Goal: Transaction & Acquisition: Purchase product/service

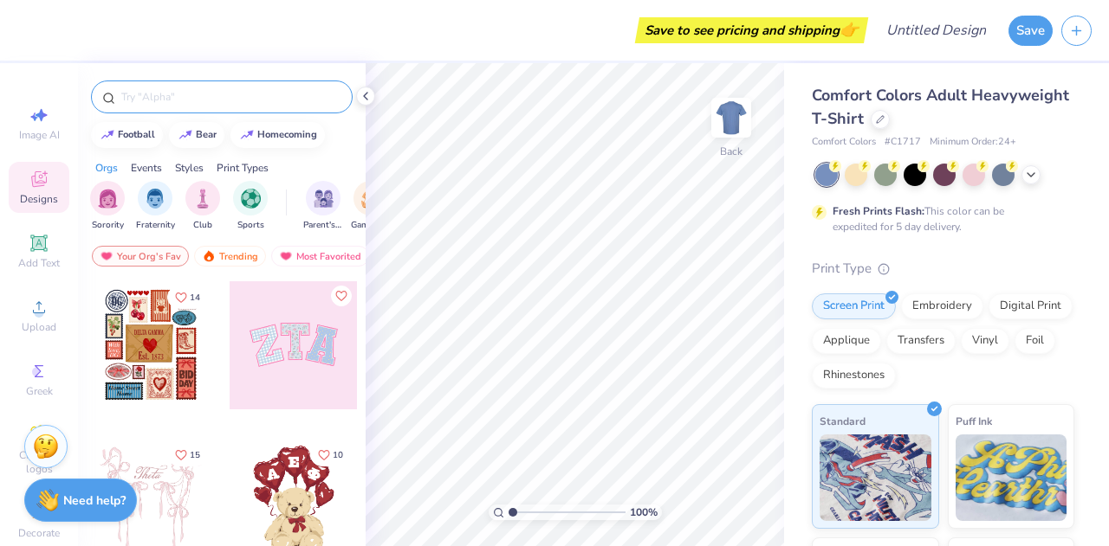
click at [147, 96] on input "text" at bounding box center [231, 96] width 222 height 17
type input "city"
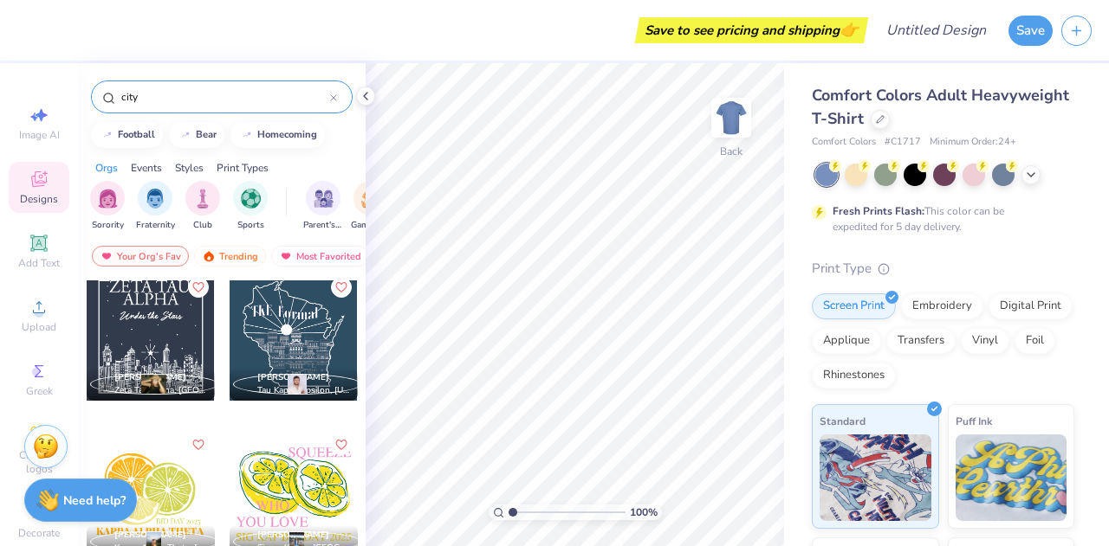
scroll to position [1743, 0]
click at [728, 108] on img at bounding box center [730, 117] width 69 height 69
click at [149, 349] on div at bounding box center [151, 336] width 128 height 128
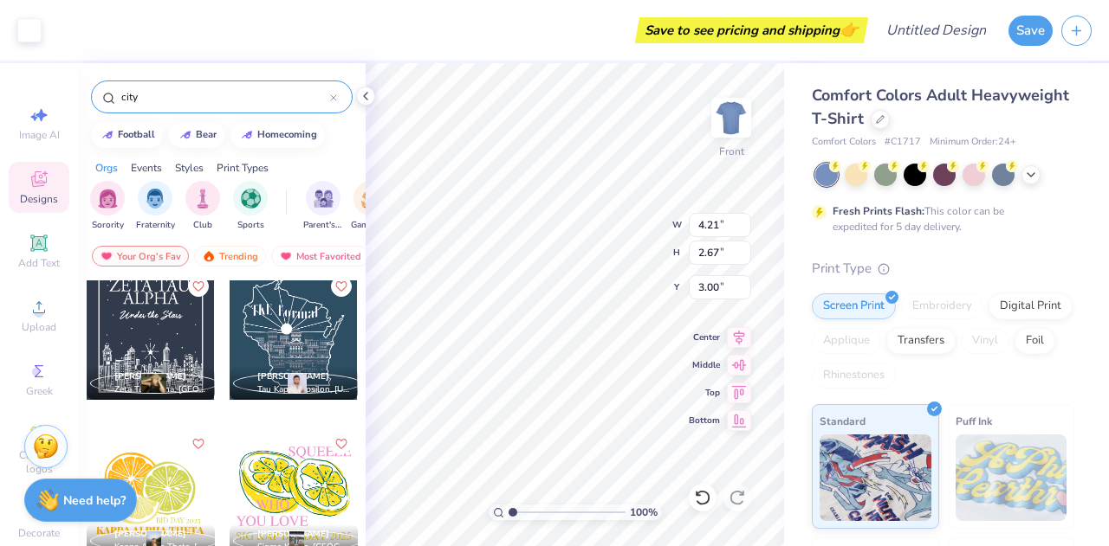
click at [120, 323] on div at bounding box center [151, 336] width 128 height 128
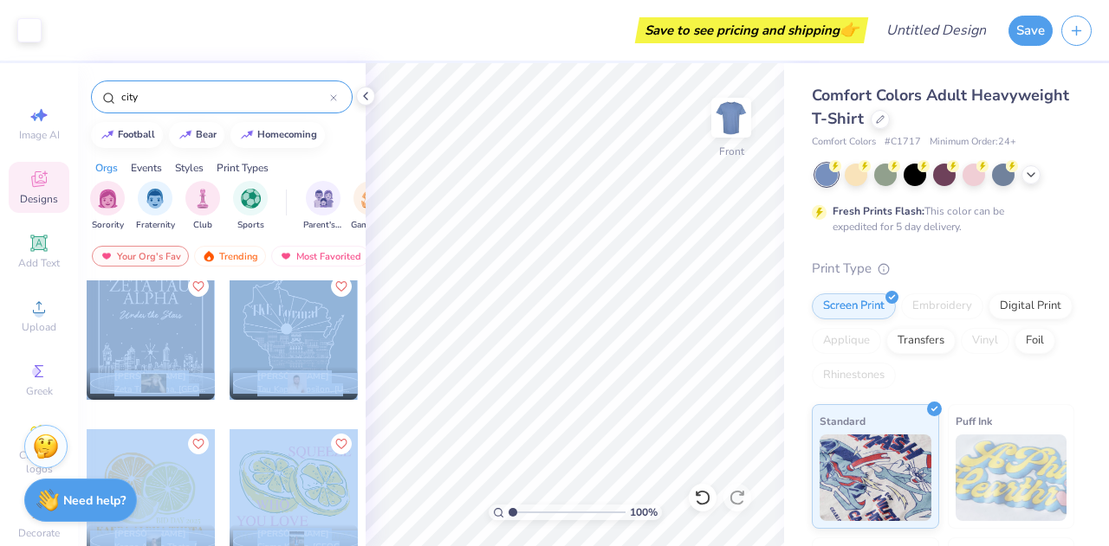
scroll to position [1705, 0]
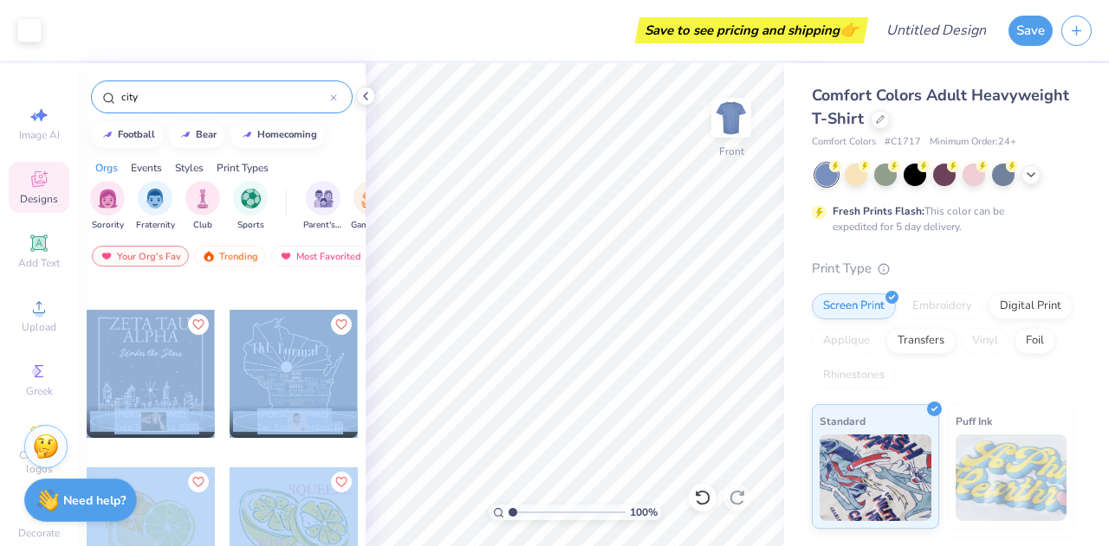
click at [555, 294] on div "Art colors Save to see pricing and shipping 👉 Design Title Save Image AI Design…" at bounding box center [554, 273] width 1109 height 546
click at [161, 385] on div at bounding box center [151, 374] width 128 height 128
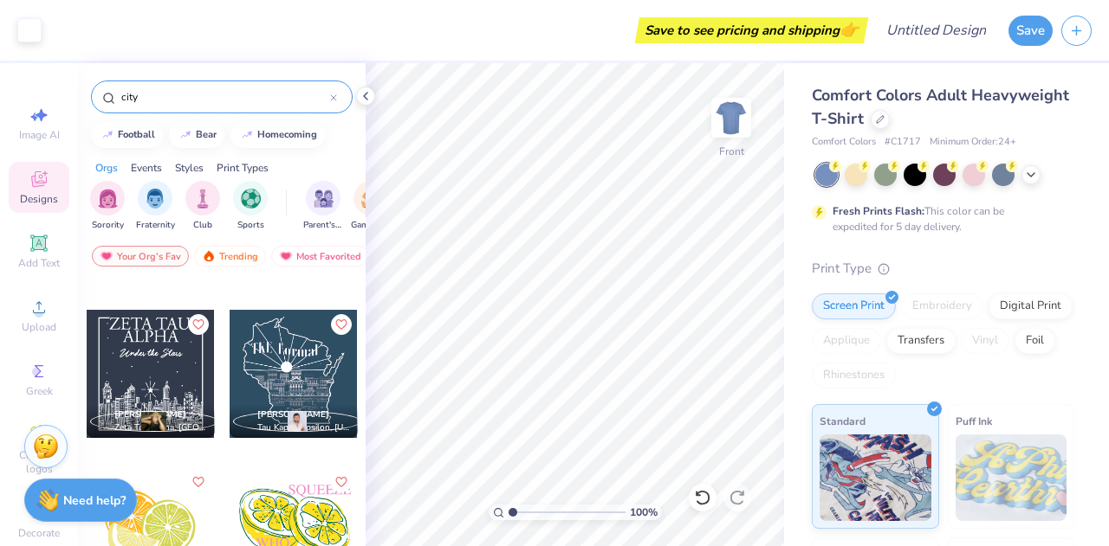
click at [140, 417] on span "[PERSON_NAME]" at bounding box center [150, 415] width 72 height 12
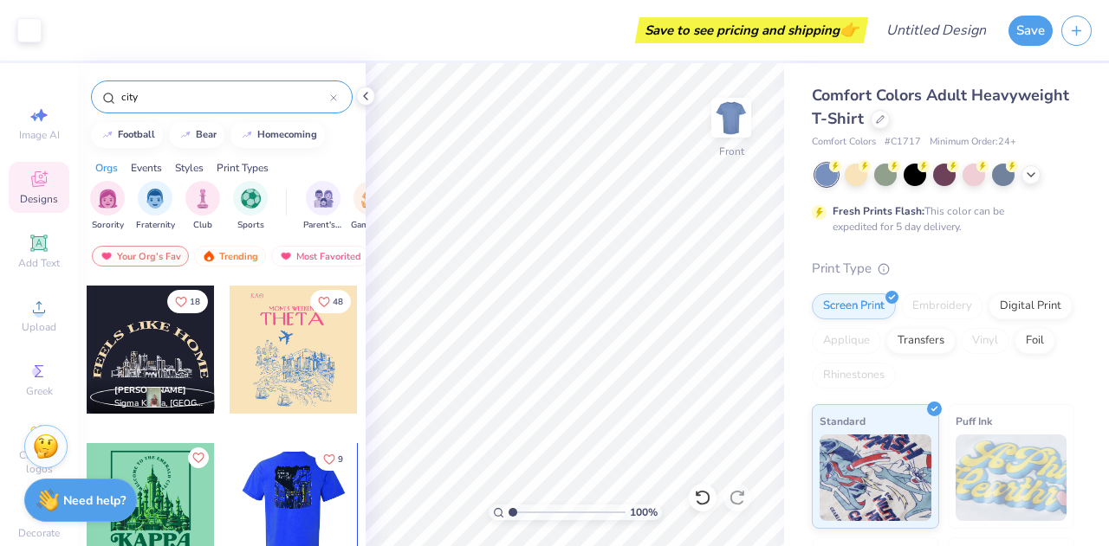
scroll to position [1257, 0]
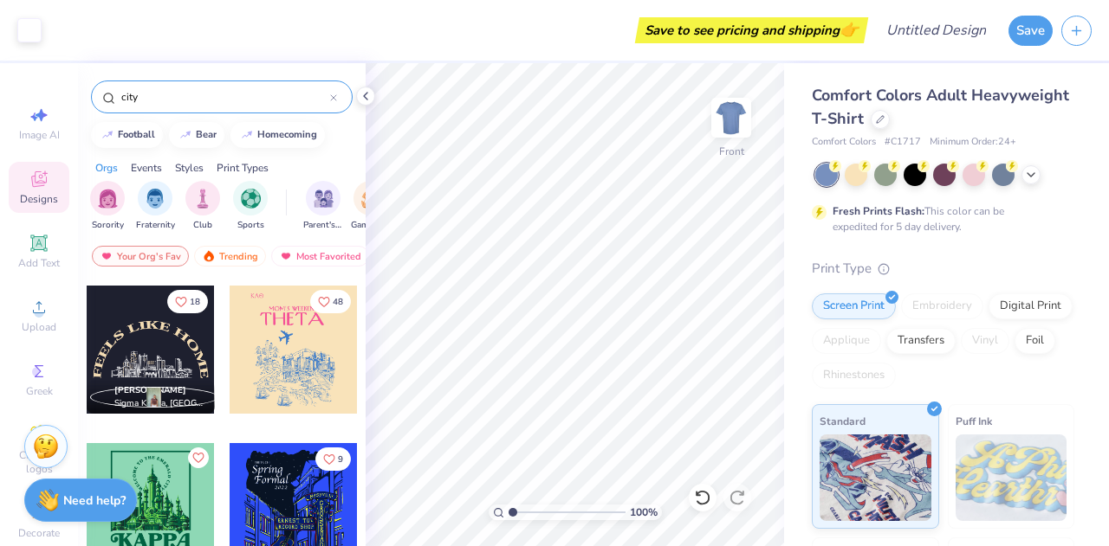
click at [156, 374] on div at bounding box center [151, 350] width 128 height 128
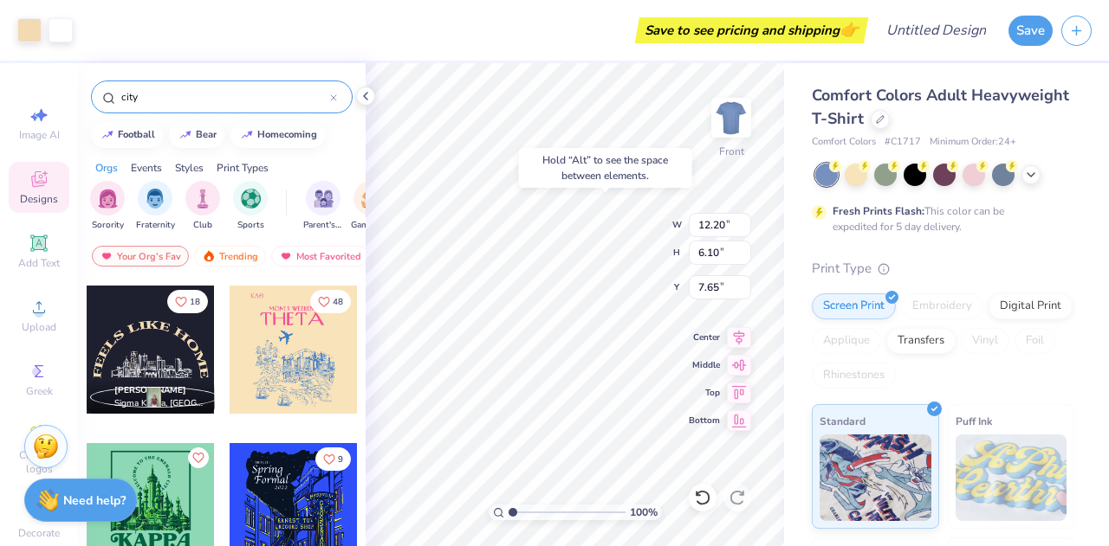
type input "7.65"
click at [577, 169] on div "Hold “Alt” to see the space between elements." at bounding box center [605, 168] width 173 height 40
type input "4.21"
type input "2.67"
type input "3.00"
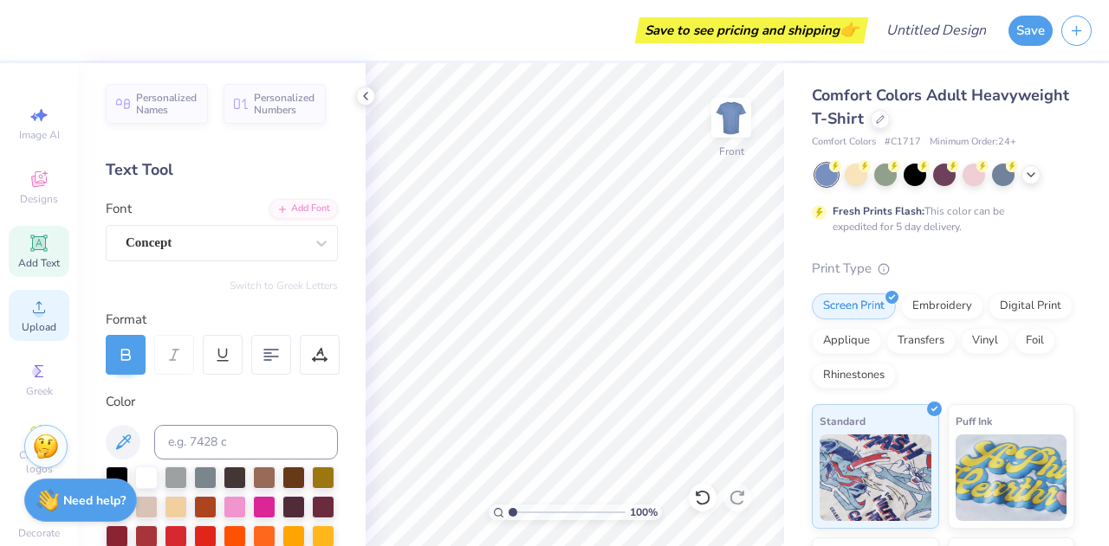
click at [42, 322] on span "Upload" at bounding box center [39, 327] width 35 height 14
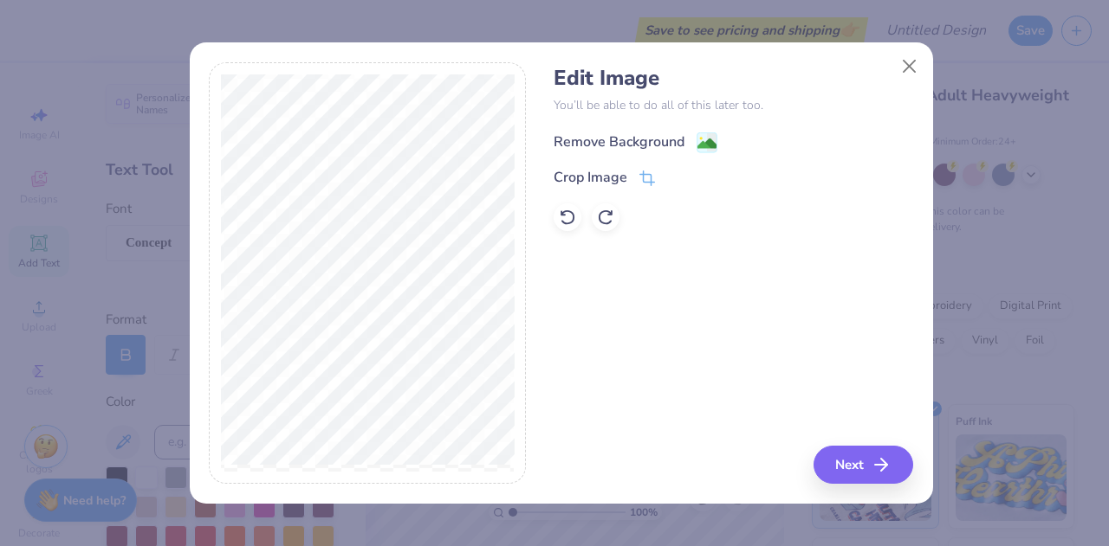
click at [689, 139] on div "Remove Background" at bounding box center [635, 143] width 164 height 22
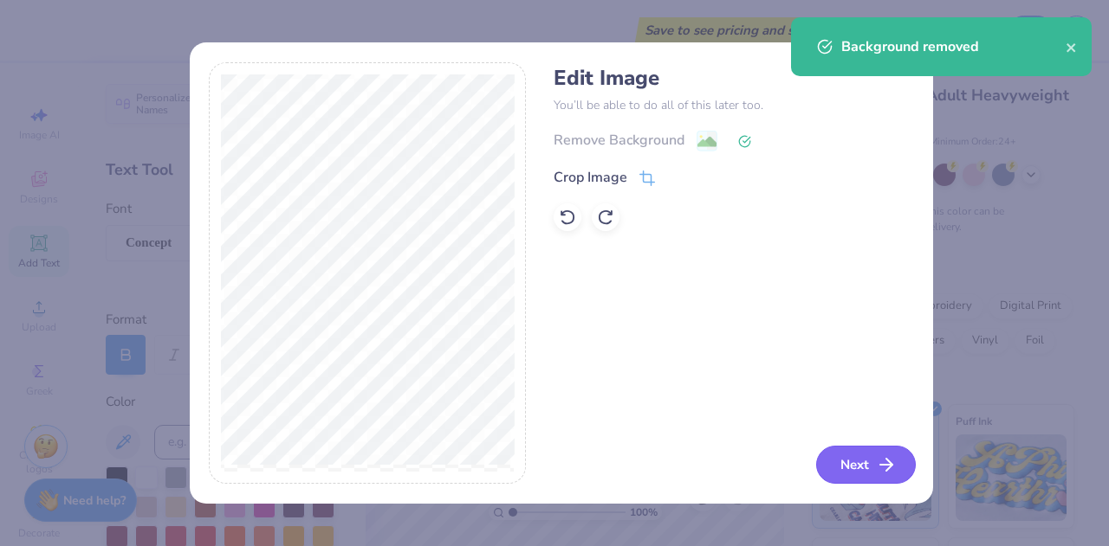
click at [871, 460] on button "Next" at bounding box center [866, 465] width 100 height 38
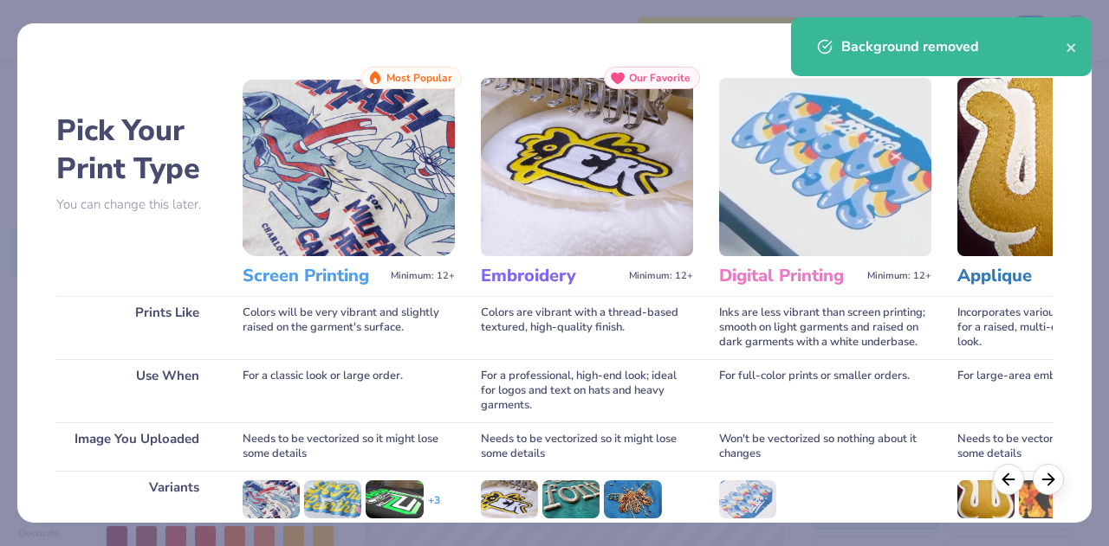
scroll to position [230, 0]
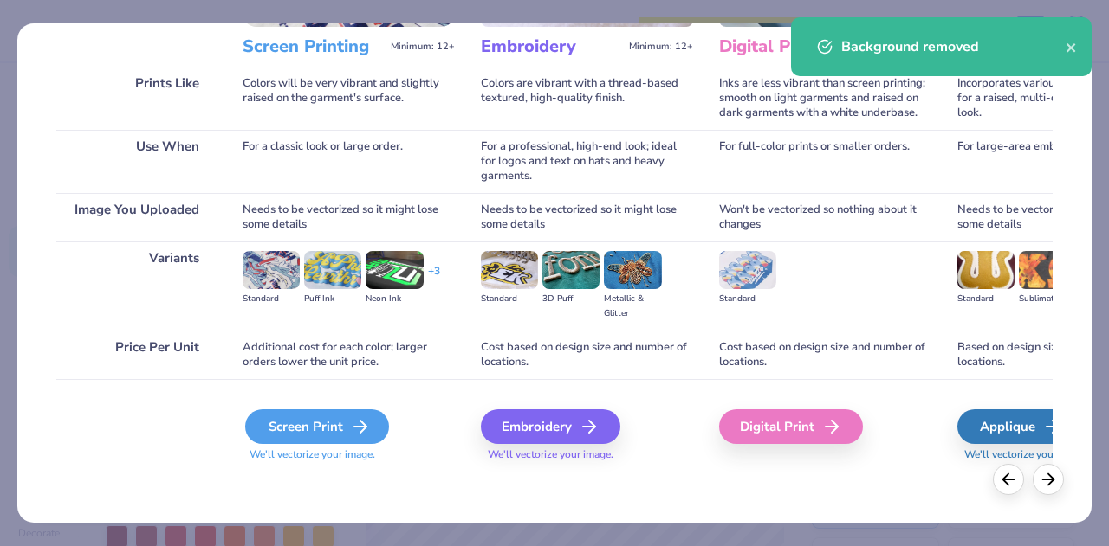
click at [346, 434] on div "Screen Print" at bounding box center [317, 427] width 144 height 35
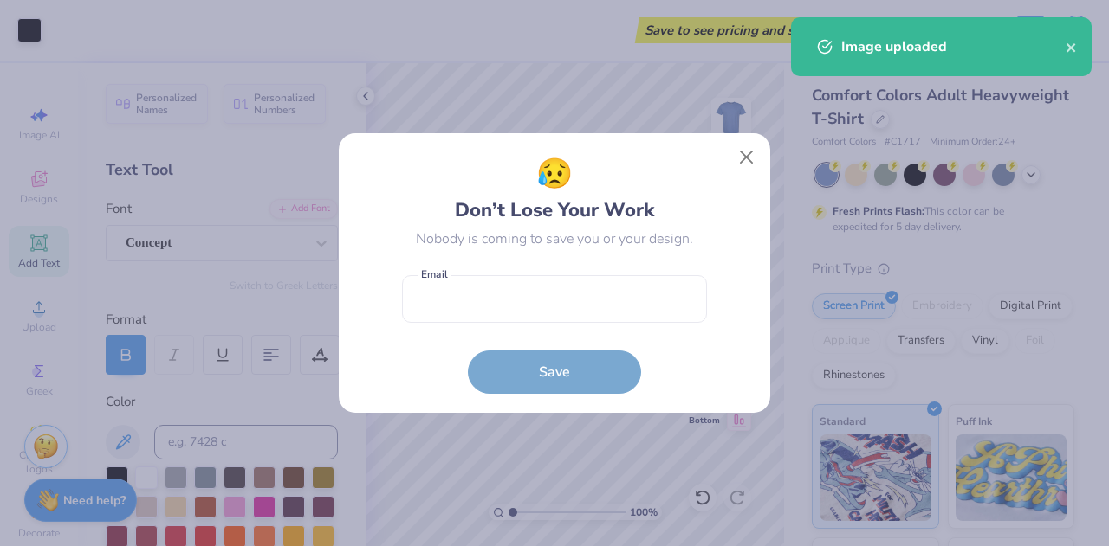
click at [508, 263] on div "😥 Don’t Lose Your Work Nobody is coming to save you or your design. Email is a …" at bounding box center [554, 273] width 305 height 242
click at [495, 311] on input "email" at bounding box center [554, 299] width 305 height 48
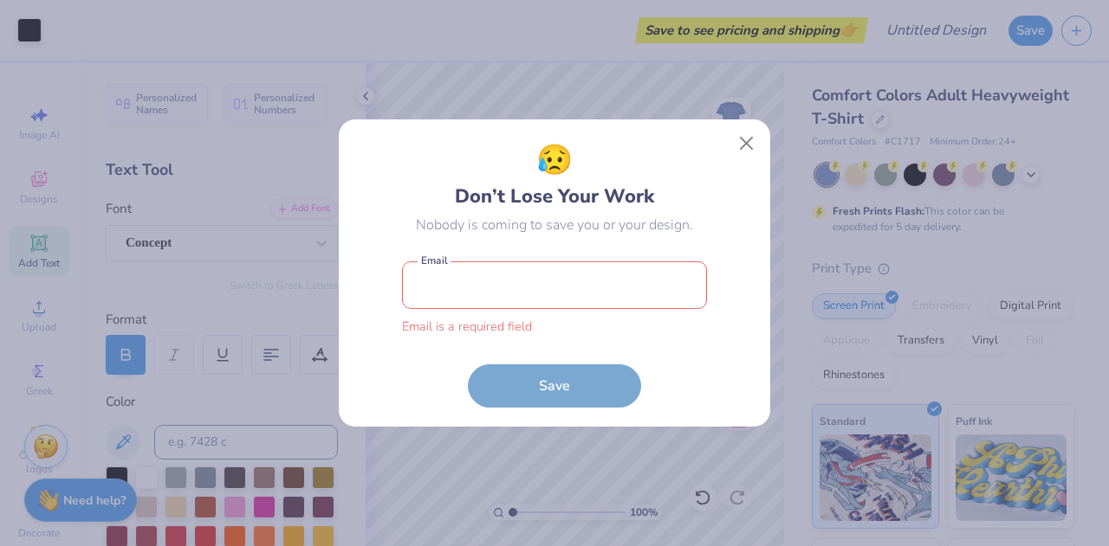
type input "[EMAIL_ADDRESS][DOMAIN_NAME]"
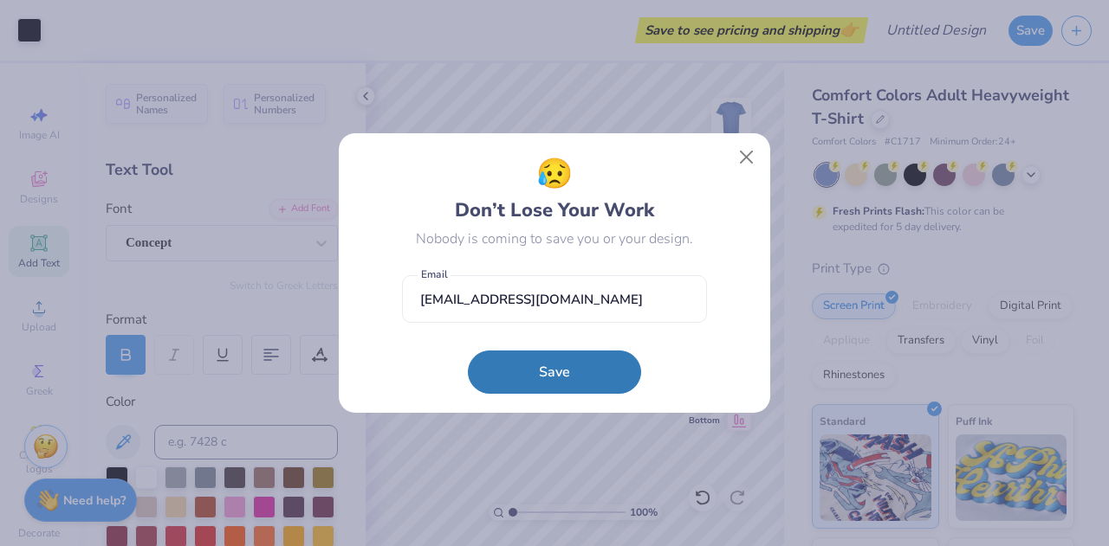
click at [544, 345] on form "[EMAIL_ADDRESS][DOMAIN_NAME] Email Save" at bounding box center [554, 330] width 305 height 127
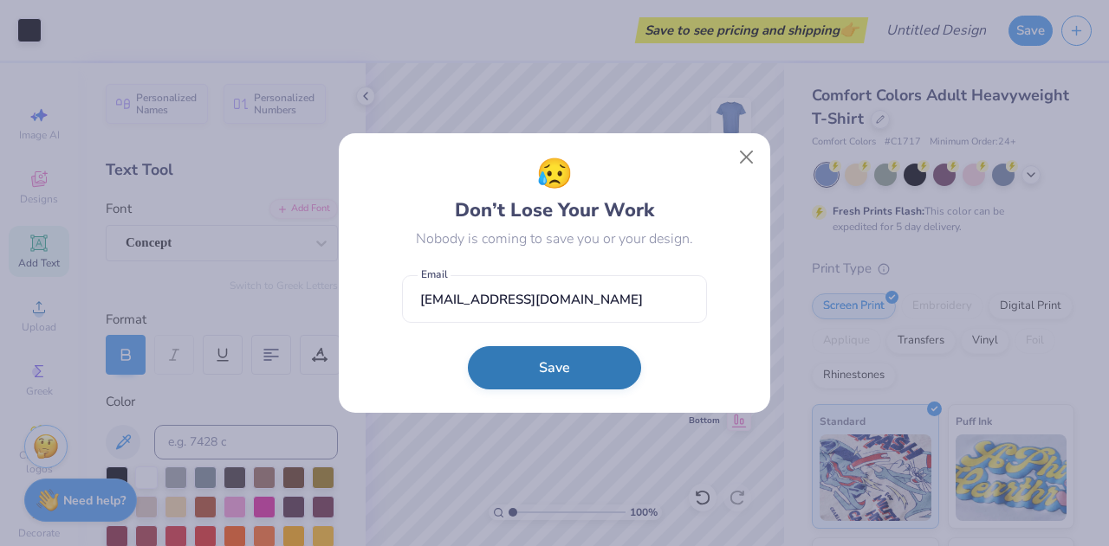
click at [546, 374] on button "Save" at bounding box center [554, 367] width 173 height 43
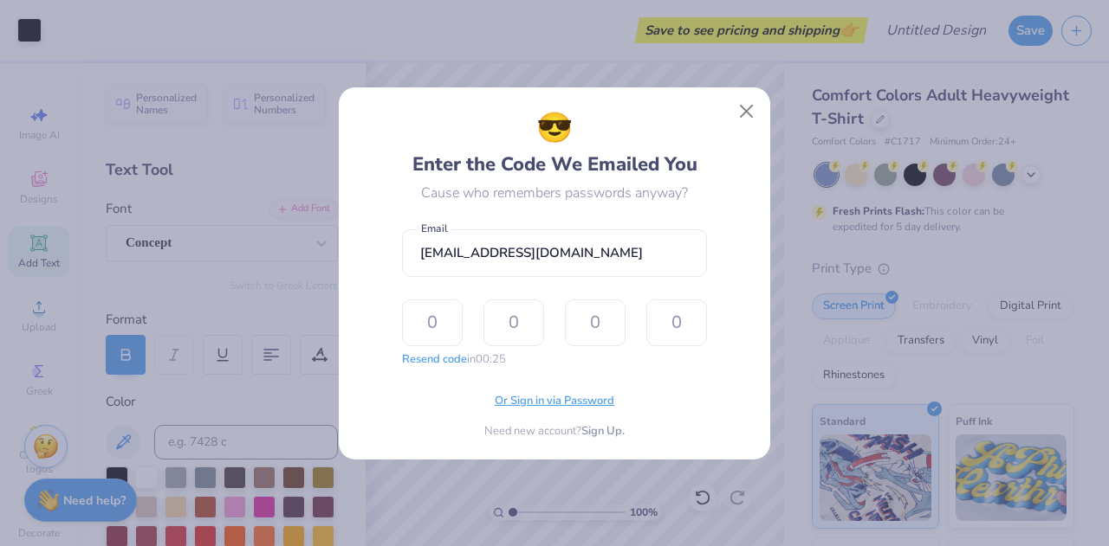
click at [559, 408] on span "Or Sign in via Password" at bounding box center [555, 401] width 120 height 17
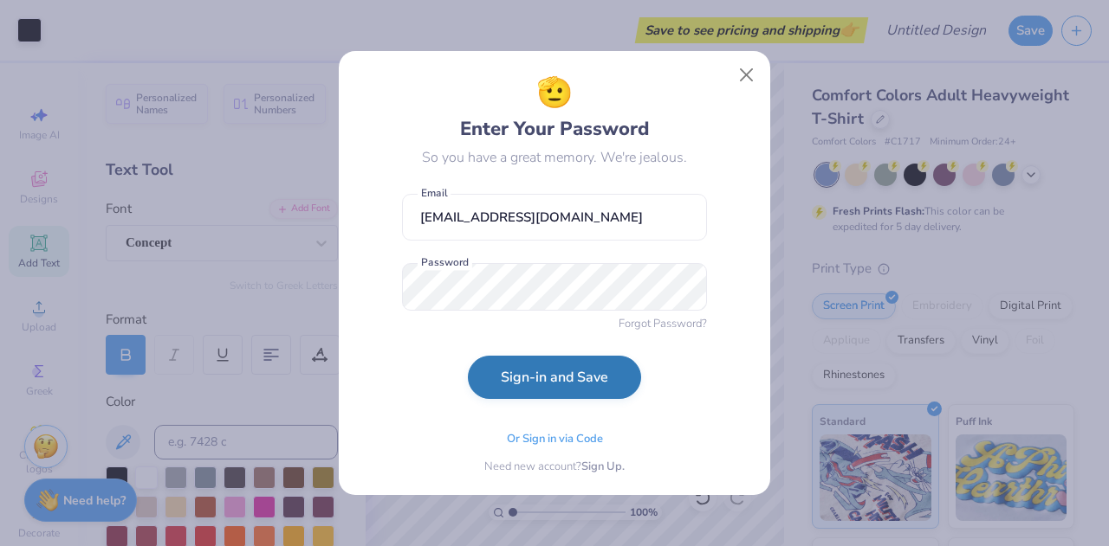
click at [546, 375] on button "Sign-in and Save" at bounding box center [554, 377] width 173 height 43
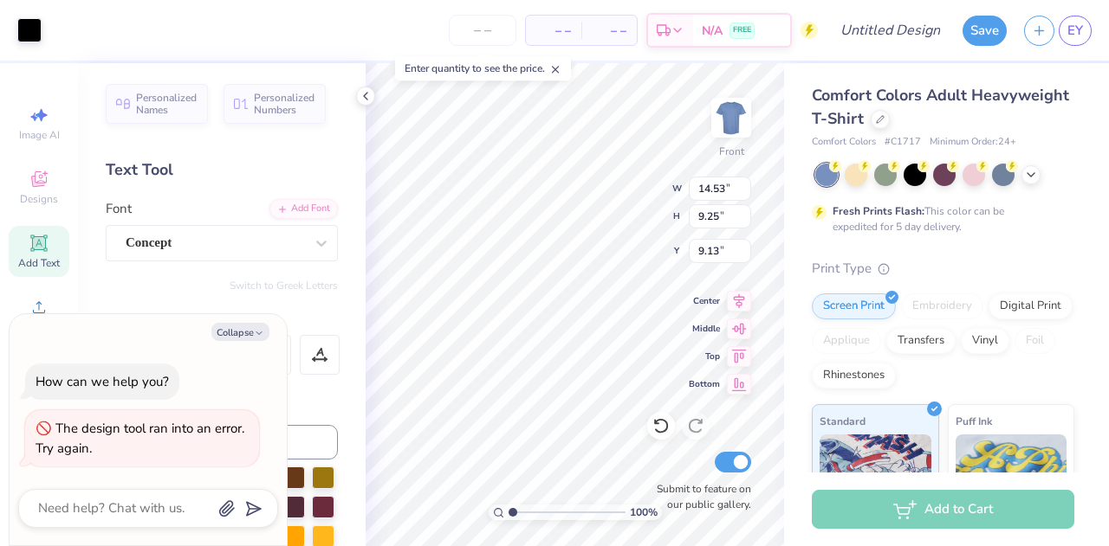
click at [248, 320] on div "Collapse How can we help you? The design tool ran into an error. Try again." at bounding box center [148, 430] width 277 height 232
click at [239, 328] on button "Collapse" at bounding box center [240, 332] width 58 height 18
type textarea "x"
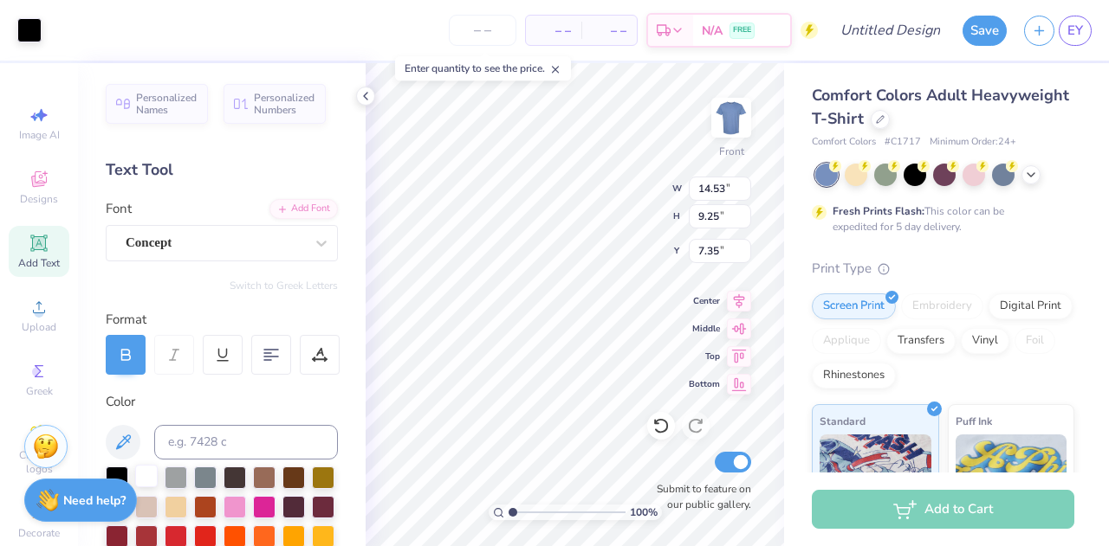
type input "7.35"
click at [152, 475] on div at bounding box center [146, 476] width 23 height 23
click at [148, 475] on div at bounding box center [146, 476] width 23 height 23
type input "13.08"
type input "8.33"
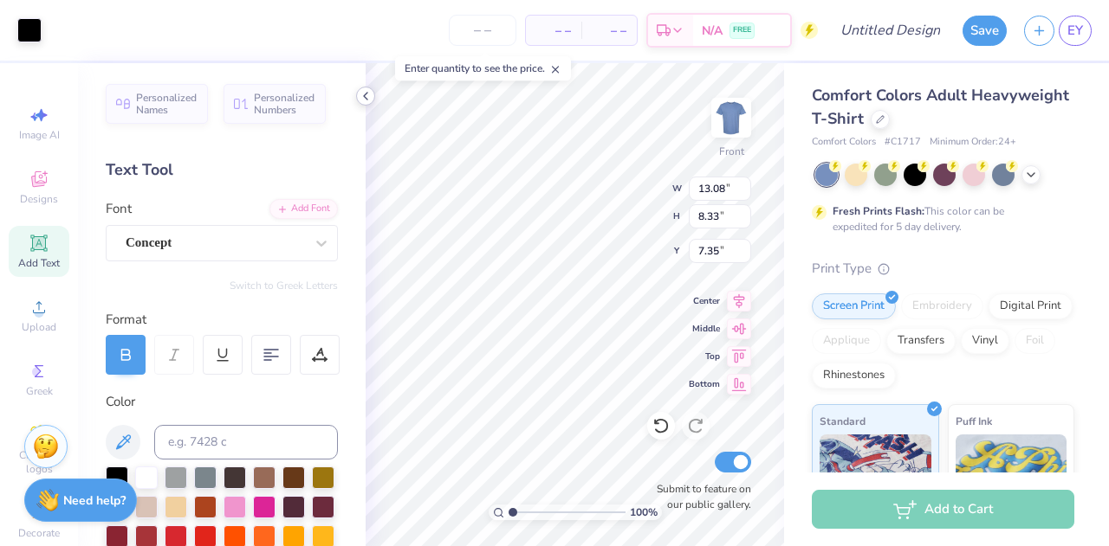
click at [364, 94] on icon at bounding box center [366, 96] width 14 height 14
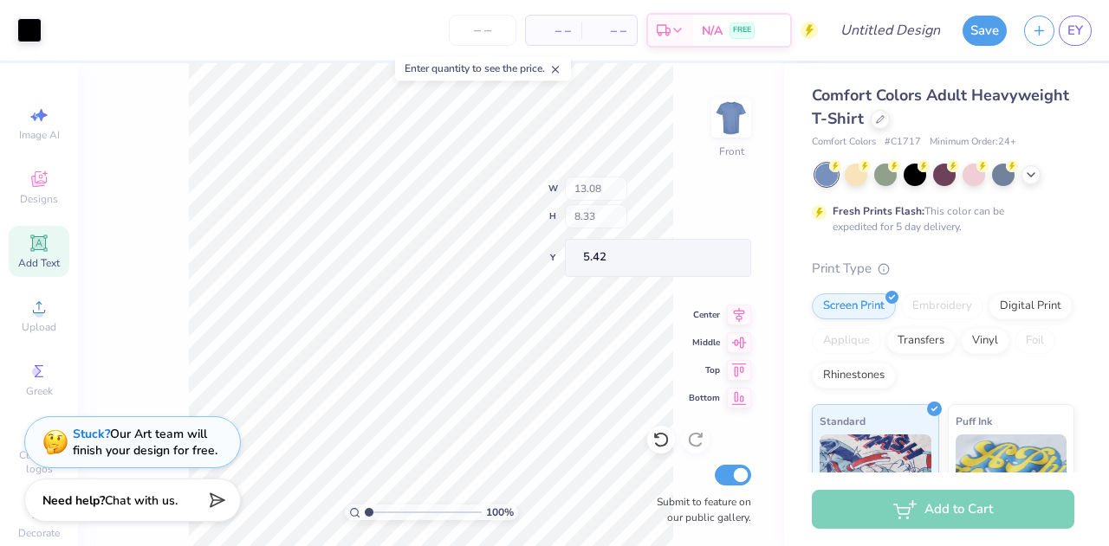
type input "5.42"
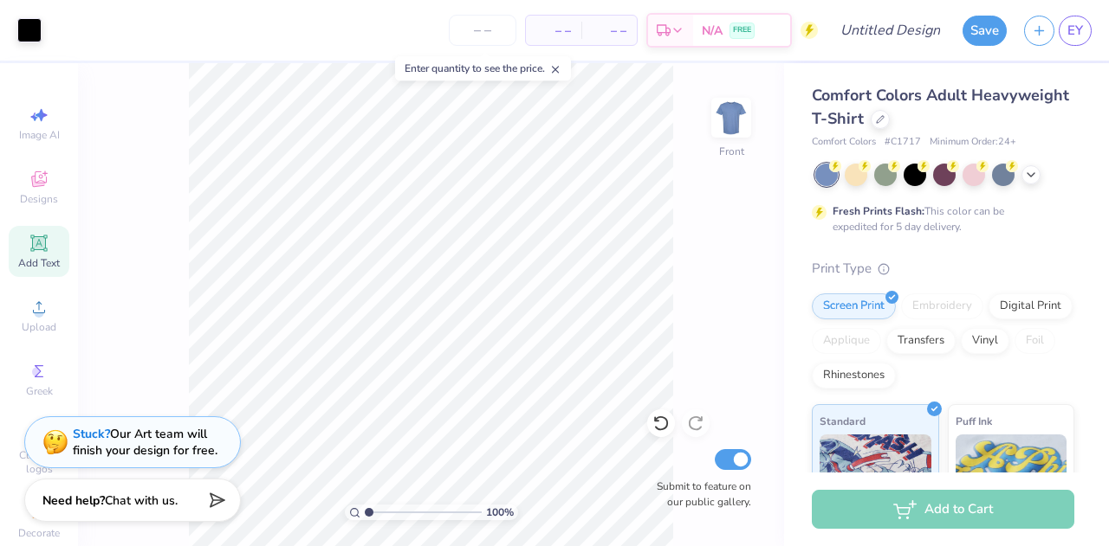
click at [554, 23] on span "– –" at bounding box center [553, 31] width 35 height 18
click at [570, 33] on span "– –" at bounding box center [553, 31] width 35 height 18
click at [606, 24] on span "– –" at bounding box center [609, 31] width 35 height 18
click at [501, 31] on input "number" at bounding box center [483, 30] width 68 height 31
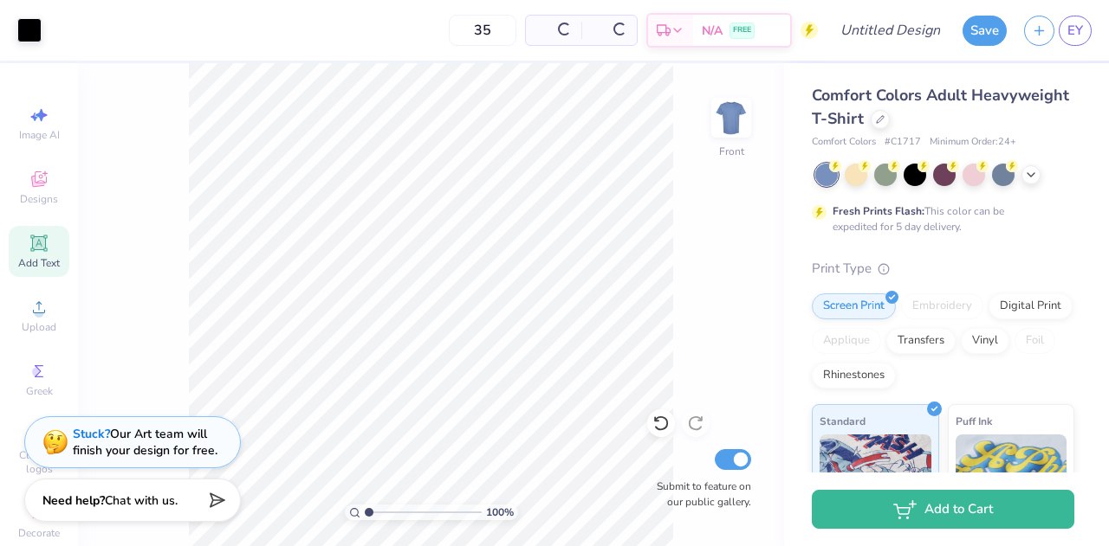
type input "35"
click at [828, 281] on div "Print Type Screen Print Embroidery Digital Print Applique Transfers Vinyl Foil …" at bounding box center [943, 528] width 262 height 538
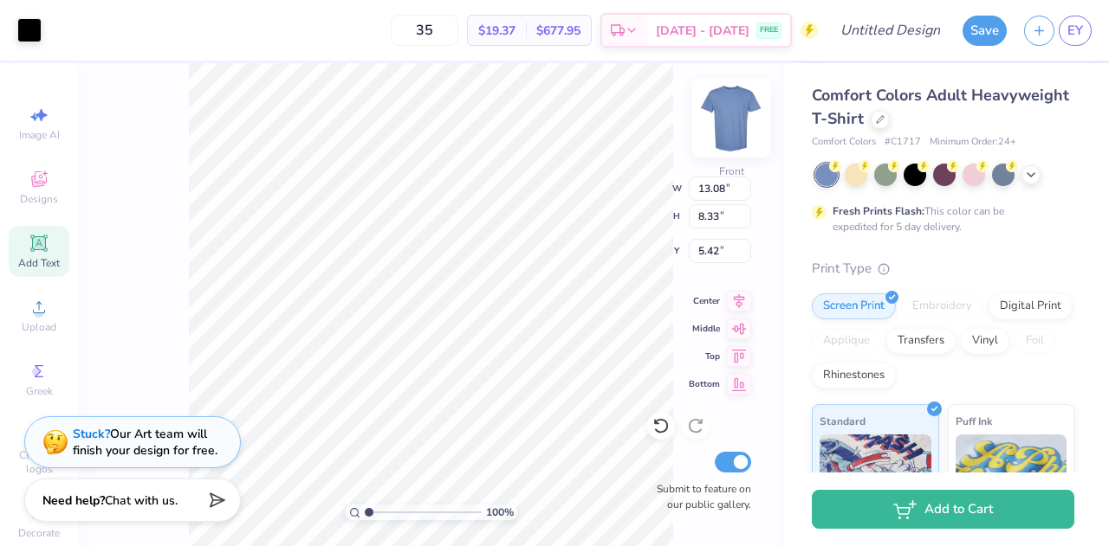
click at [722, 124] on img at bounding box center [730, 117] width 69 height 69
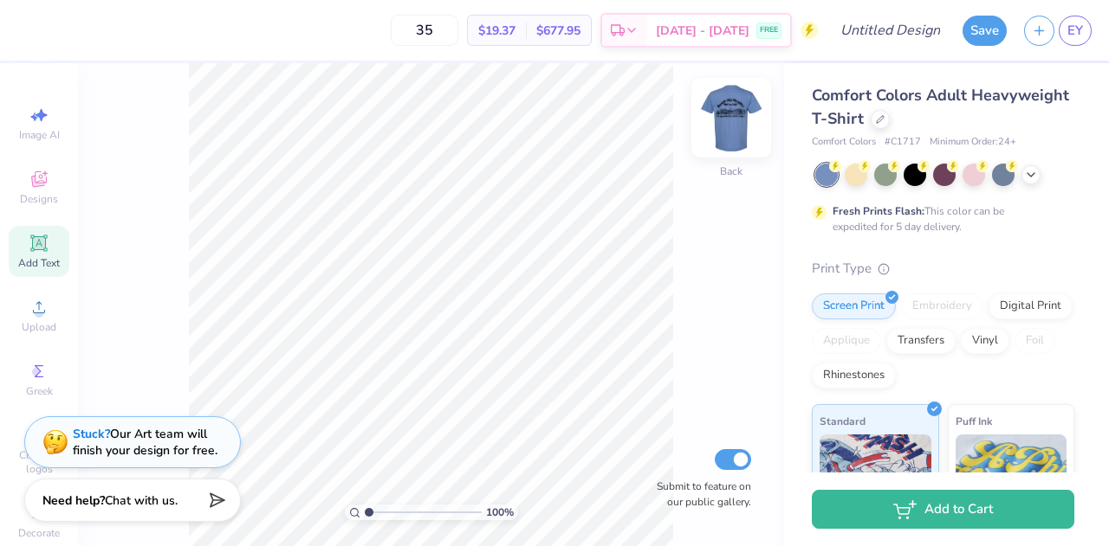
click at [729, 130] on img at bounding box center [730, 117] width 69 height 69
click at [884, 116] on icon at bounding box center [880, 117] width 9 height 9
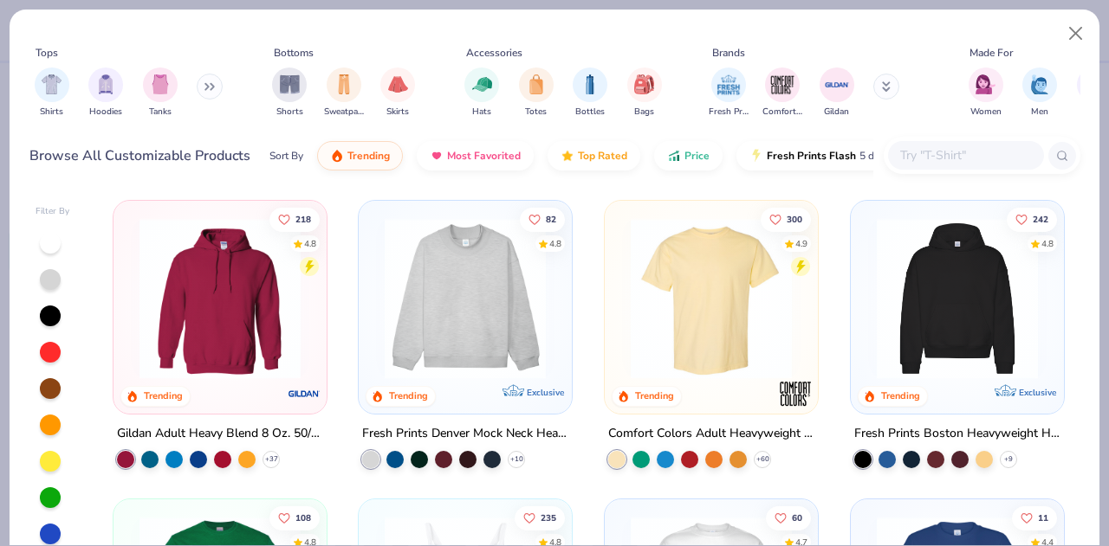
click at [678, 134] on div "Sort By Trending Most Favorited Top Rated Price Fresh Prints Flash 5 day delive…" at bounding box center [571, 156] width 604 height 49
click at [677, 156] on button "Price" at bounding box center [688, 151] width 68 height 29
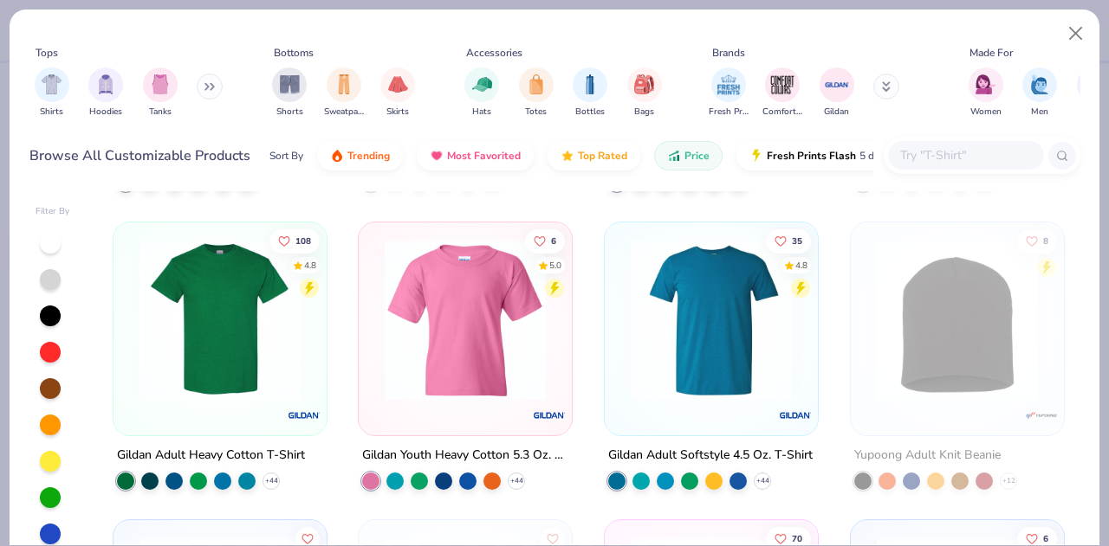
scroll to position [576, 0]
click at [216, 342] on img at bounding box center [220, 319] width 178 height 161
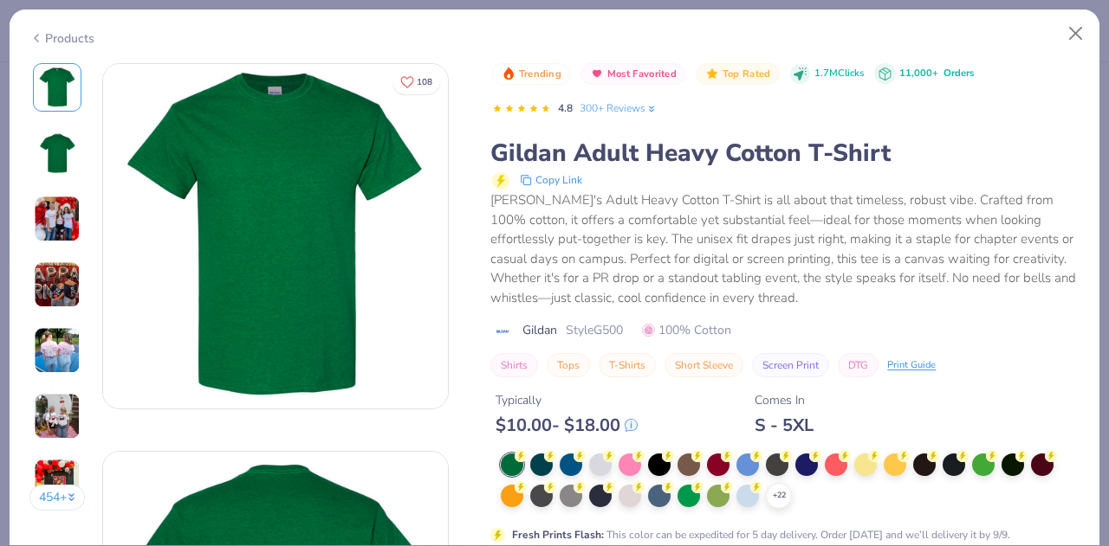
scroll to position [71, 0]
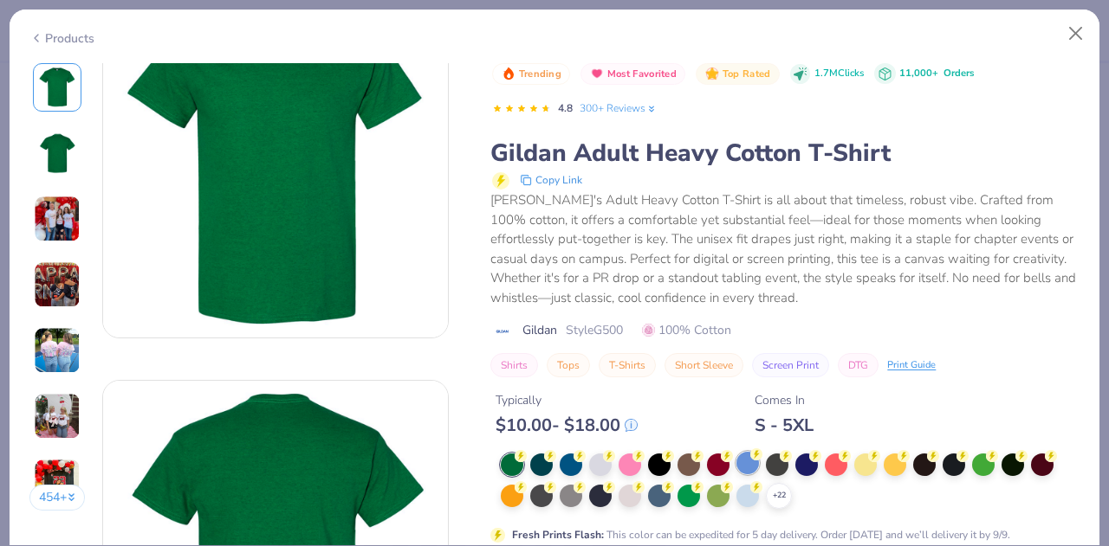
click at [748, 463] on div at bounding box center [747, 463] width 23 height 23
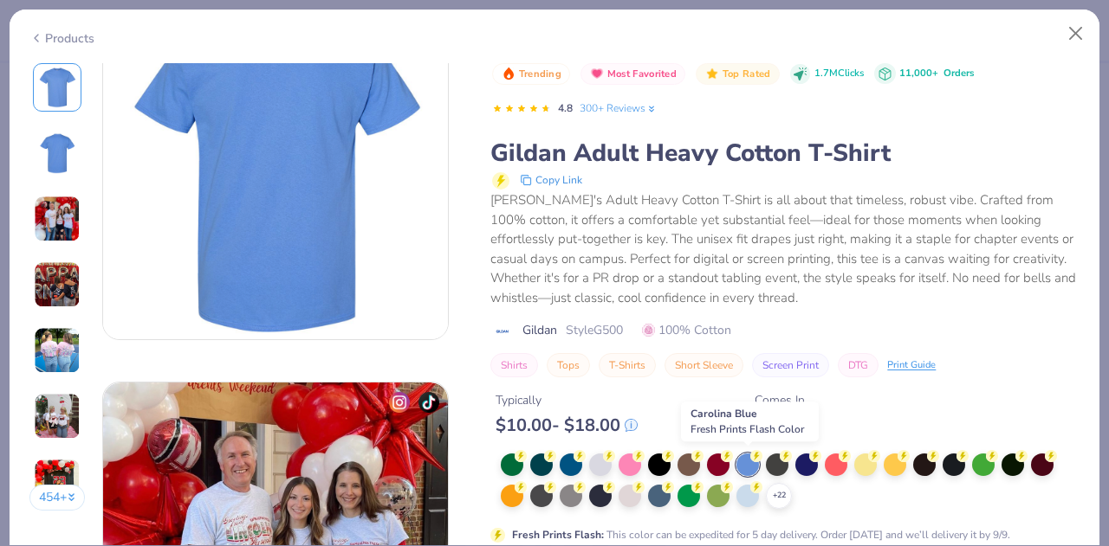
scroll to position [494, 0]
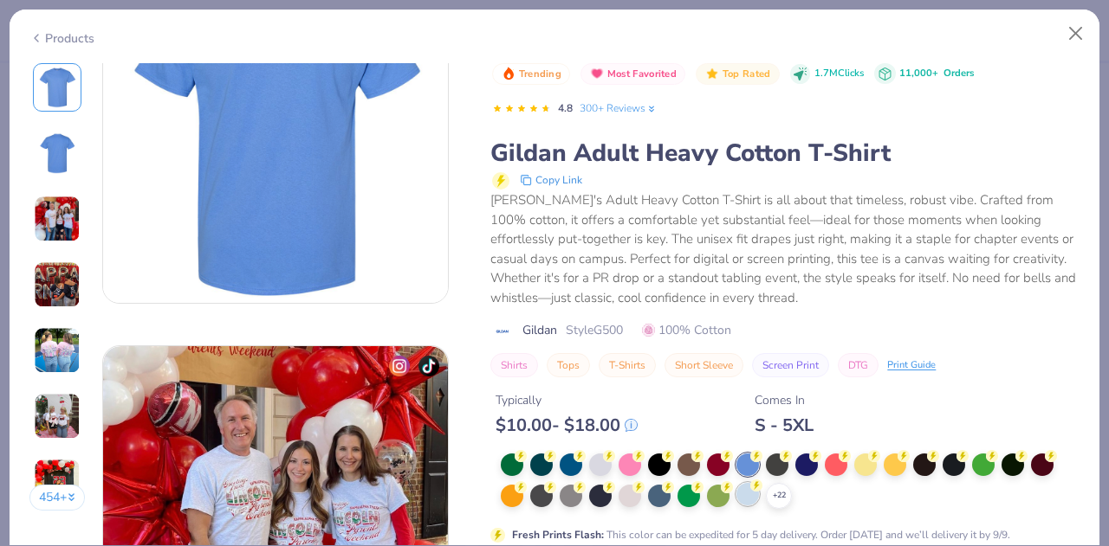
click at [748, 490] on div at bounding box center [747, 494] width 23 height 23
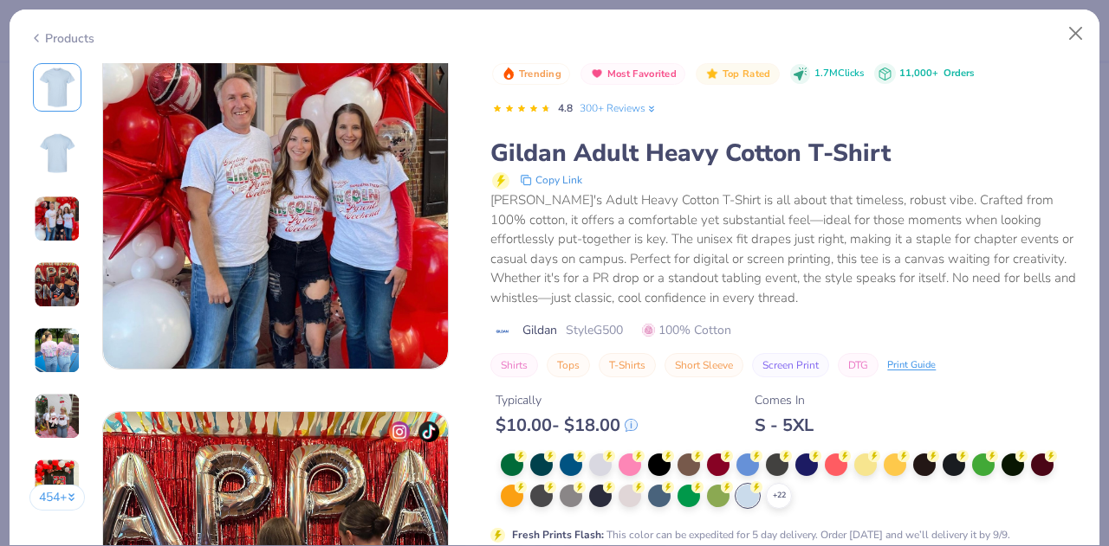
scroll to position [831, 0]
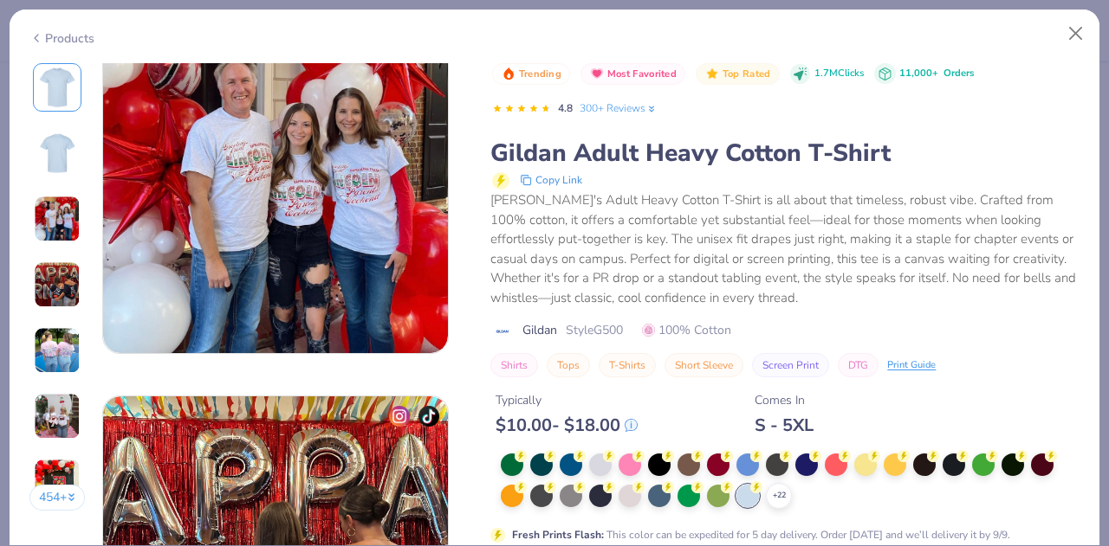
click at [1102, 159] on div "Products 454 + 108 KN Kappa Alpha Theta, [GEOGRAPHIC_DATA][US_STATE] KU Kappa K…" at bounding box center [554, 273] width 1109 height 546
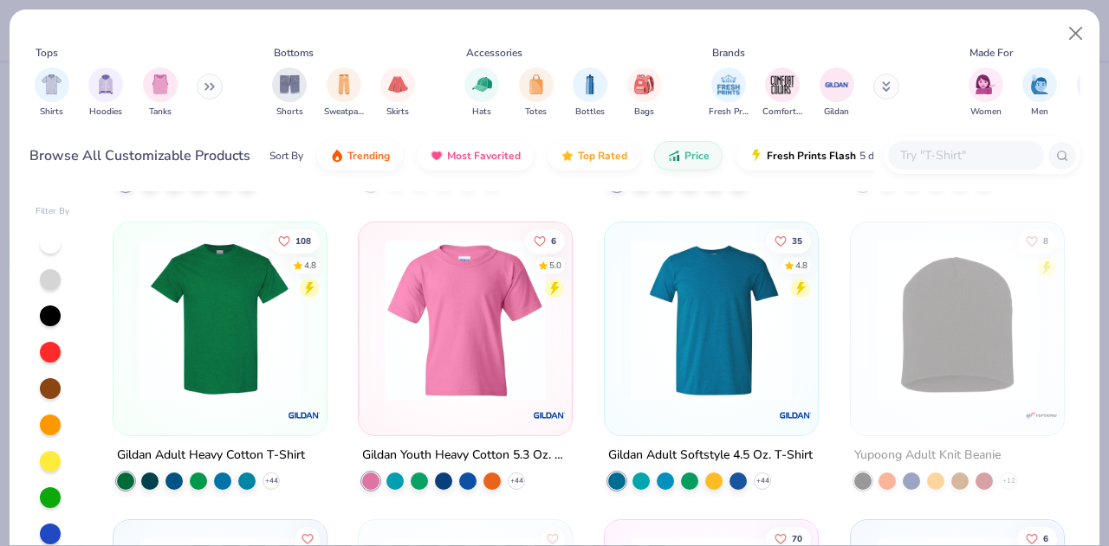
click at [279, 354] on img at bounding box center [220, 319] width 178 height 161
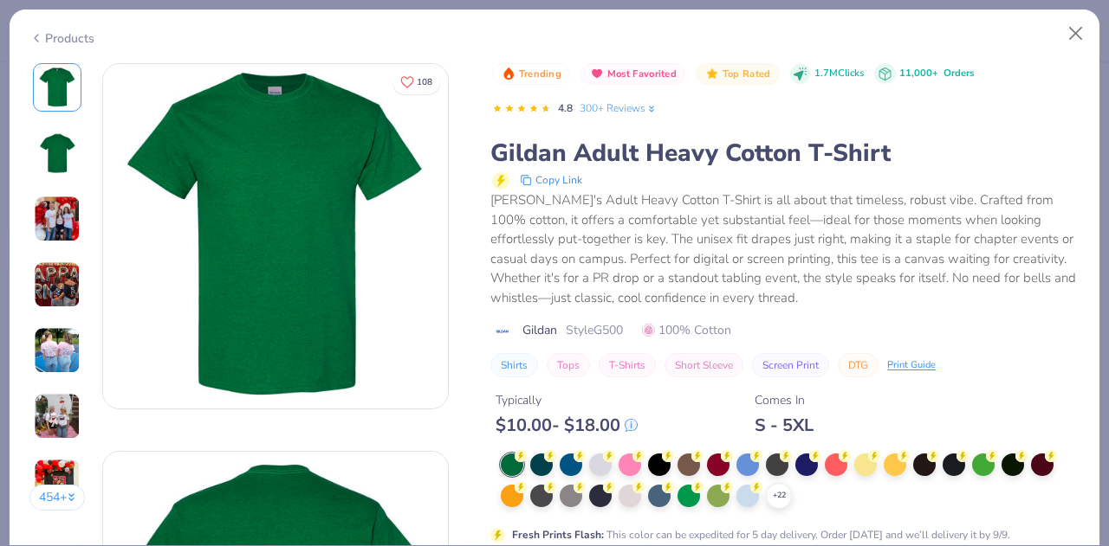
scroll to position [95, 0]
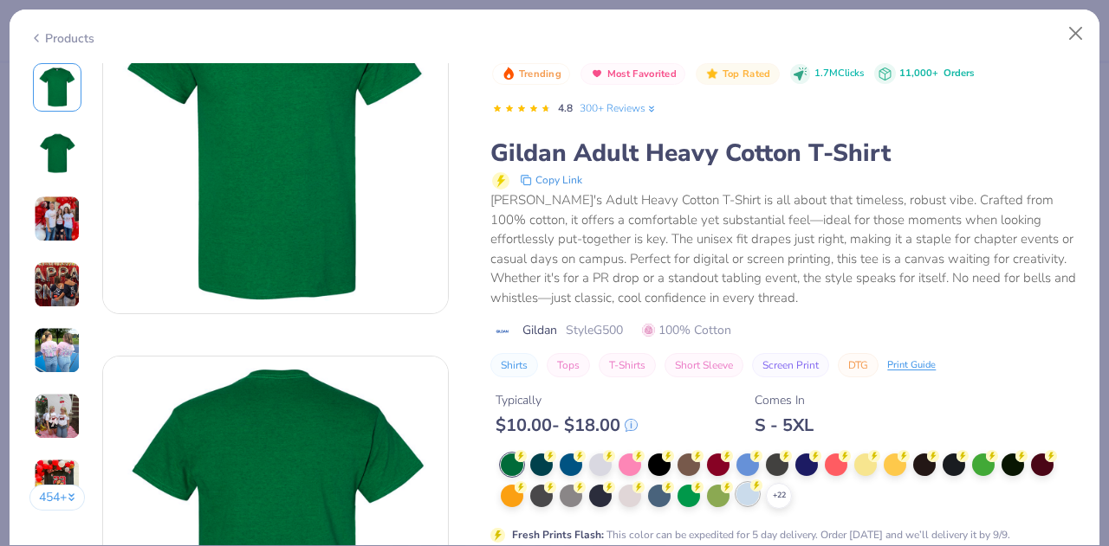
click at [748, 488] on div at bounding box center [747, 494] width 23 height 23
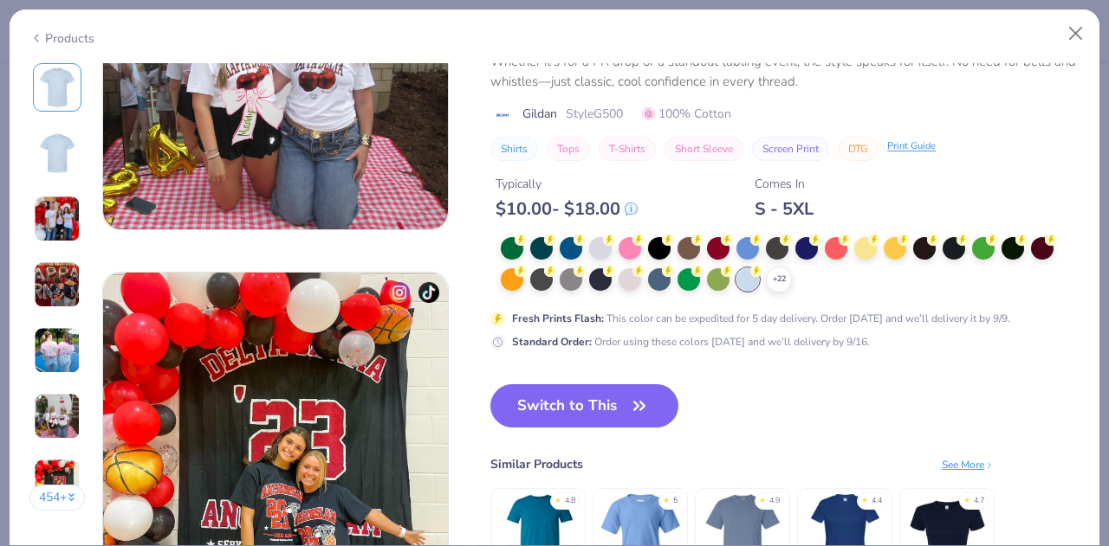
scroll to position [2119, 0]
click at [629, 395] on icon "button" at bounding box center [639, 406] width 24 height 24
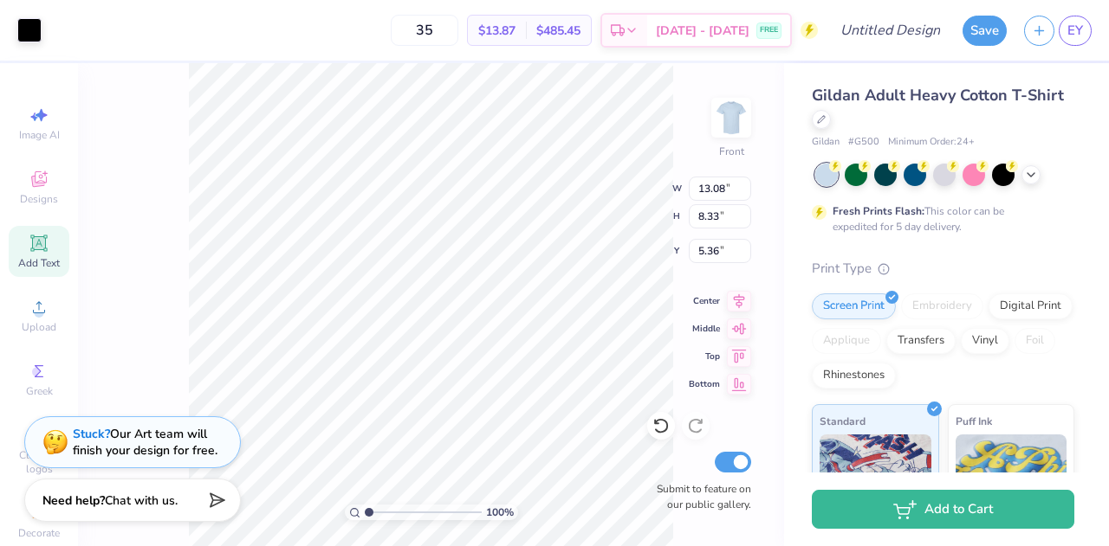
type input "5.36"
click at [34, 309] on circle at bounding box center [39, 313] width 10 height 10
click at [458, 28] on input "35" at bounding box center [425, 30] width 68 height 31
click at [458, 28] on input "30" at bounding box center [425, 30] width 68 height 31
type input "35"
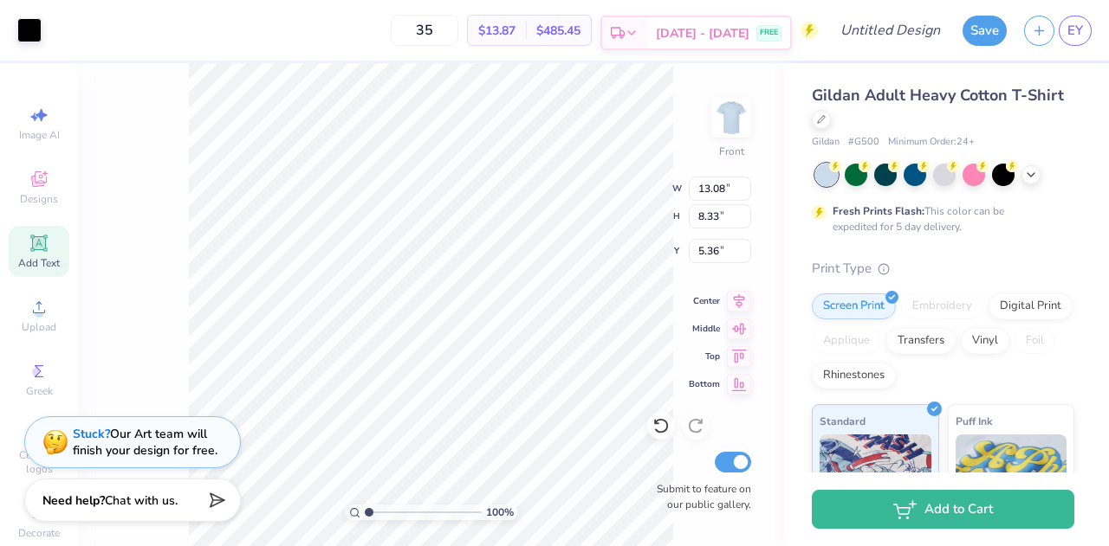
click at [714, 24] on span "[DATE] - [DATE]" at bounding box center [703, 33] width 94 height 18
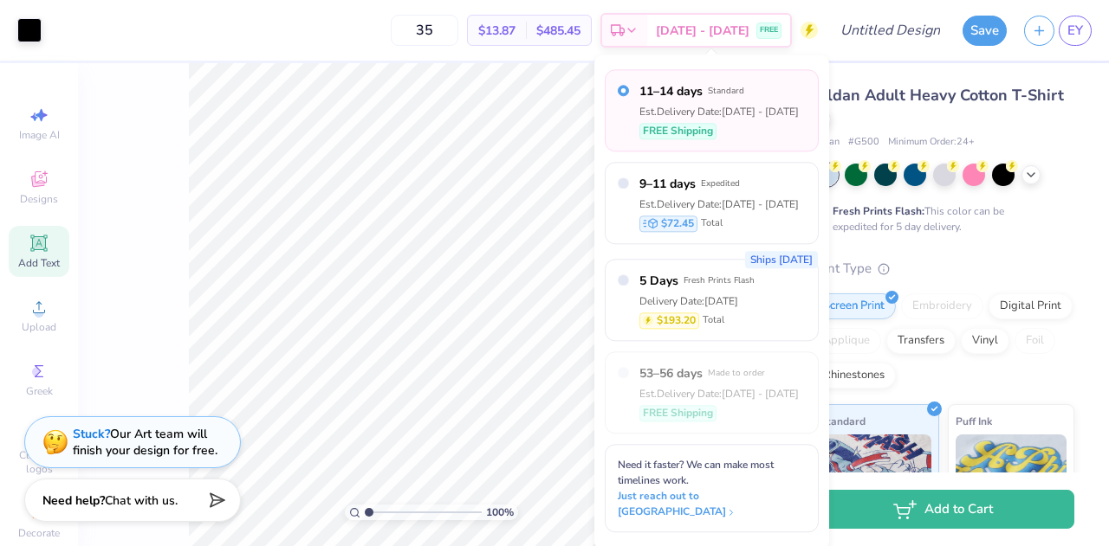
click at [140, 259] on div "100 % Front W 13.08 13.08 " H 8.33 8.33 " Y 5.36 5.36 " Center Middle Top Botto…" at bounding box center [431, 304] width 706 height 483
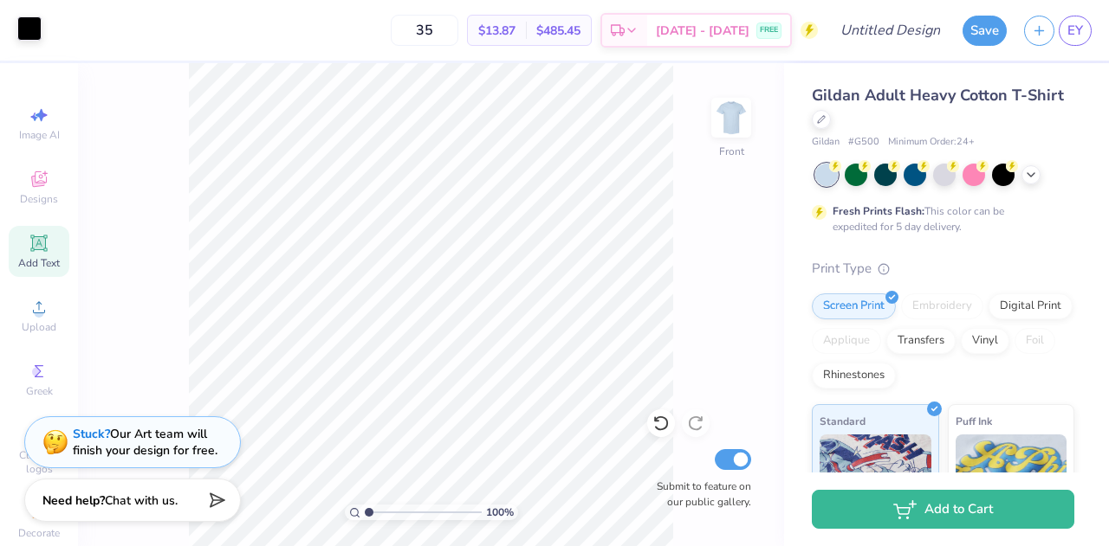
click at [23, 30] on div at bounding box center [29, 28] width 24 height 24
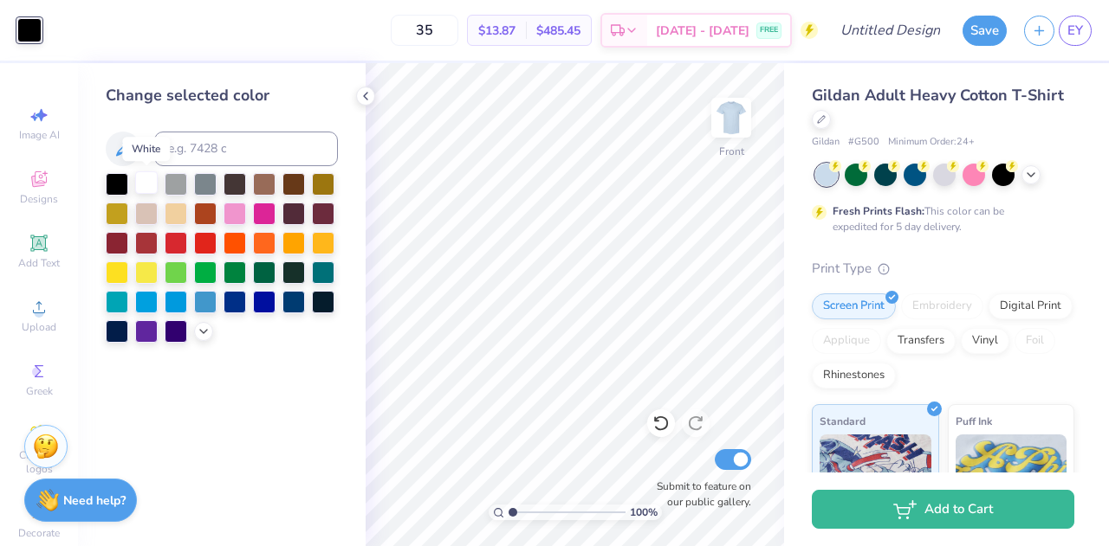
click at [149, 177] on div at bounding box center [146, 182] width 23 height 23
click at [118, 327] on div at bounding box center [117, 330] width 23 height 23
click at [368, 98] on icon at bounding box center [366, 96] width 14 height 14
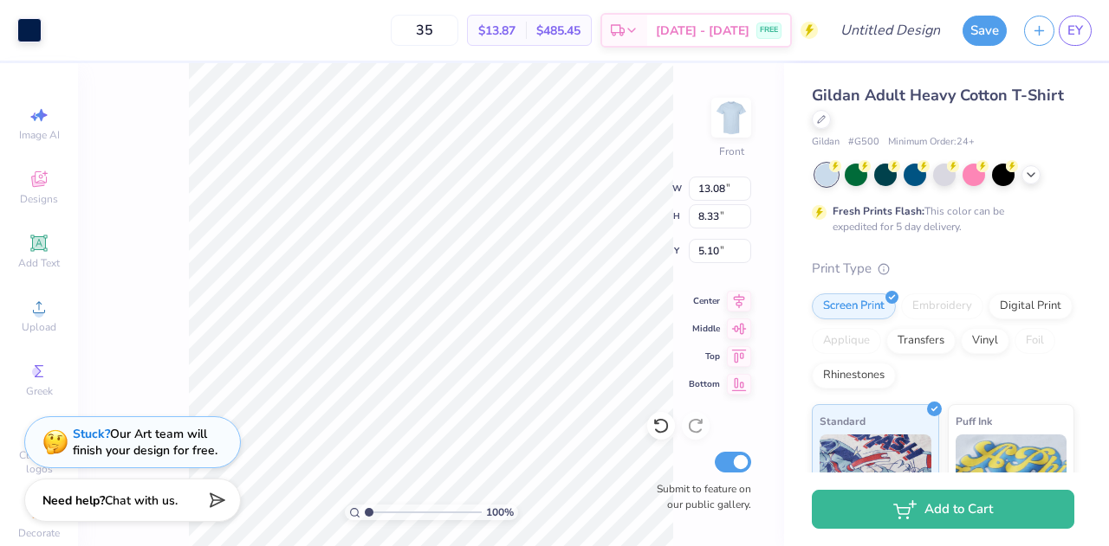
type input "5.10"
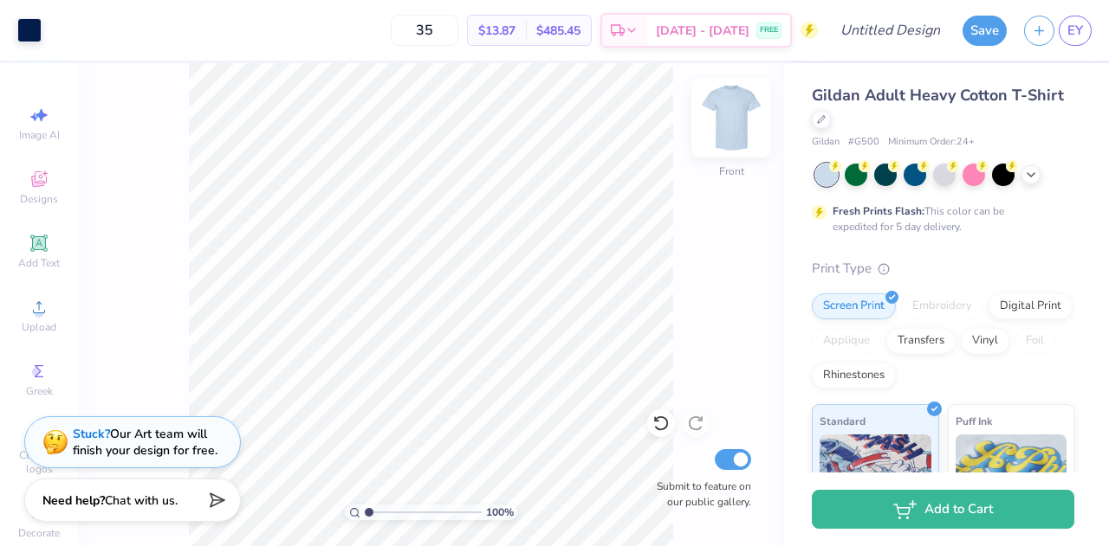
click at [744, 128] on img at bounding box center [730, 117] width 69 height 69
click at [738, 125] on img at bounding box center [730, 117] width 69 height 69
click at [726, 122] on img at bounding box center [730, 117] width 69 height 69
click at [21, 306] on div "Upload" at bounding box center [39, 315] width 61 height 51
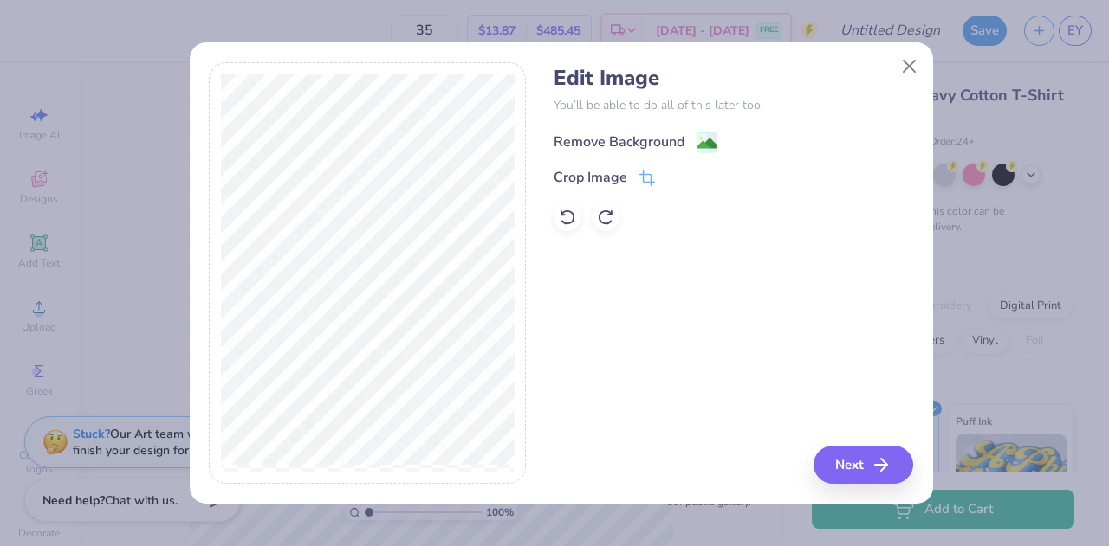
click at [673, 137] on div "Remove Background" at bounding box center [618, 142] width 131 height 21
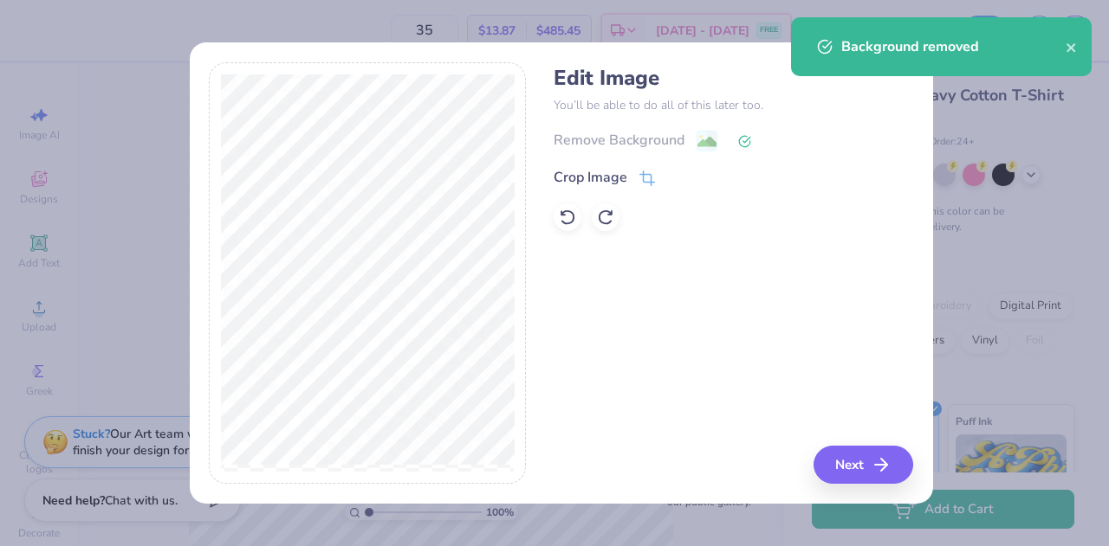
click at [879, 105] on p "You’ll be able to do all of this later too." at bounding box center [732, 105] width 359 height 18
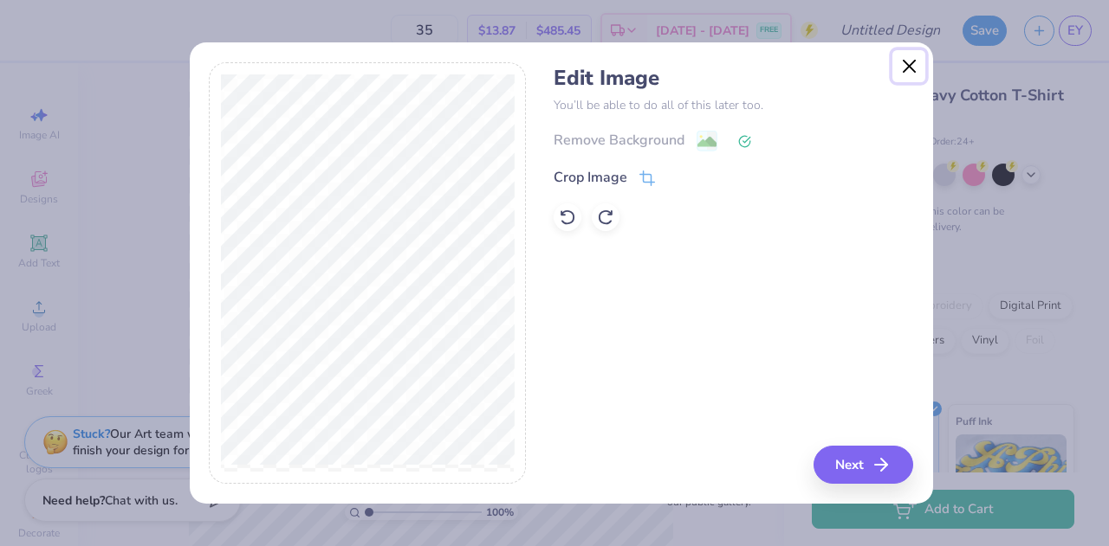
click at [909, 57] on button "Close" at bounding box center [908, 66] width 33 height 33
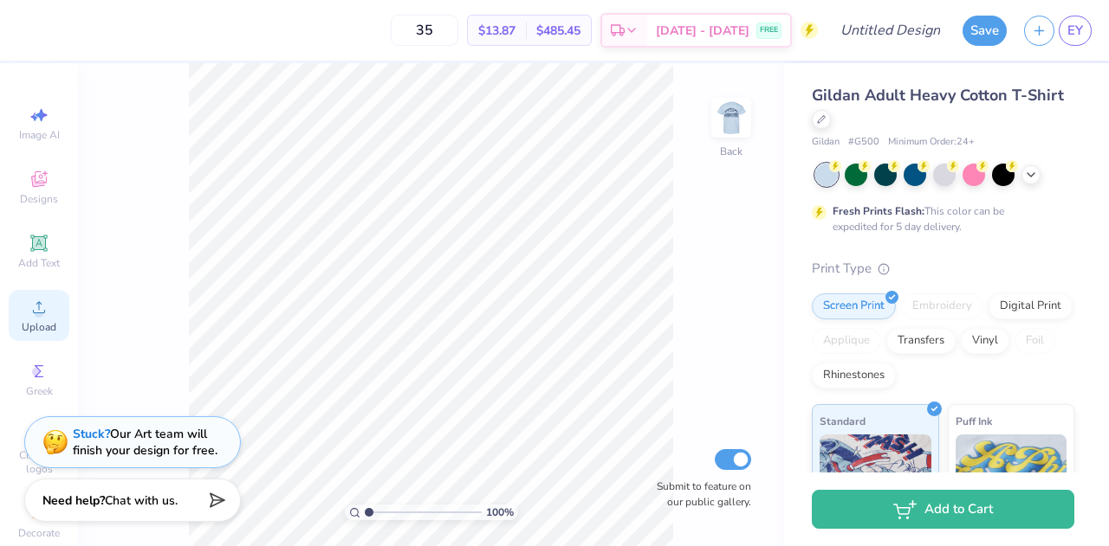
click at [29, 307] on icon at bounding box center [39, 307] width 21 height 21
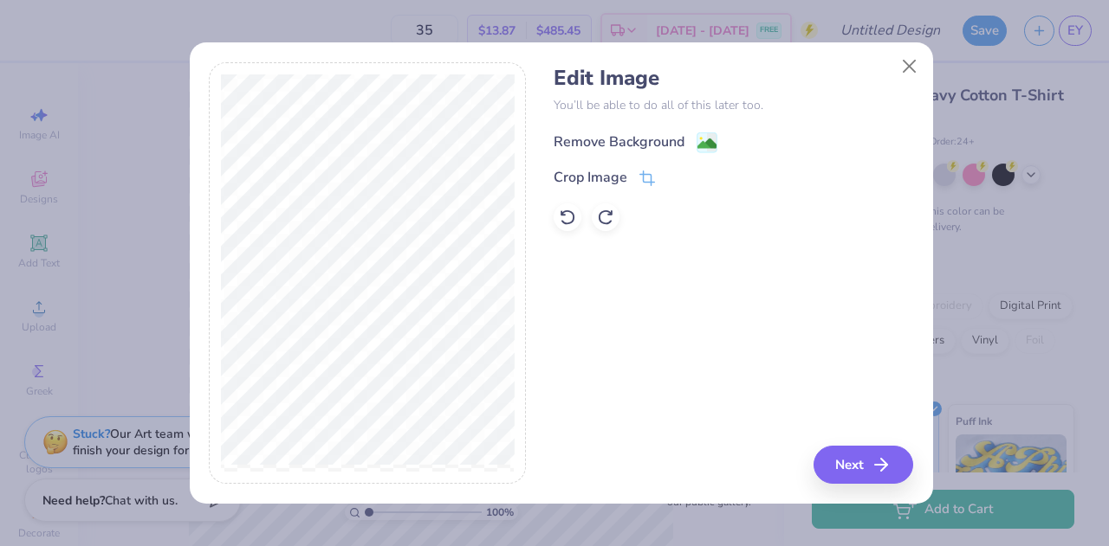
click at [657, 141] on div "Remove Background" at bounding box center [618, 142] width 131 height 21
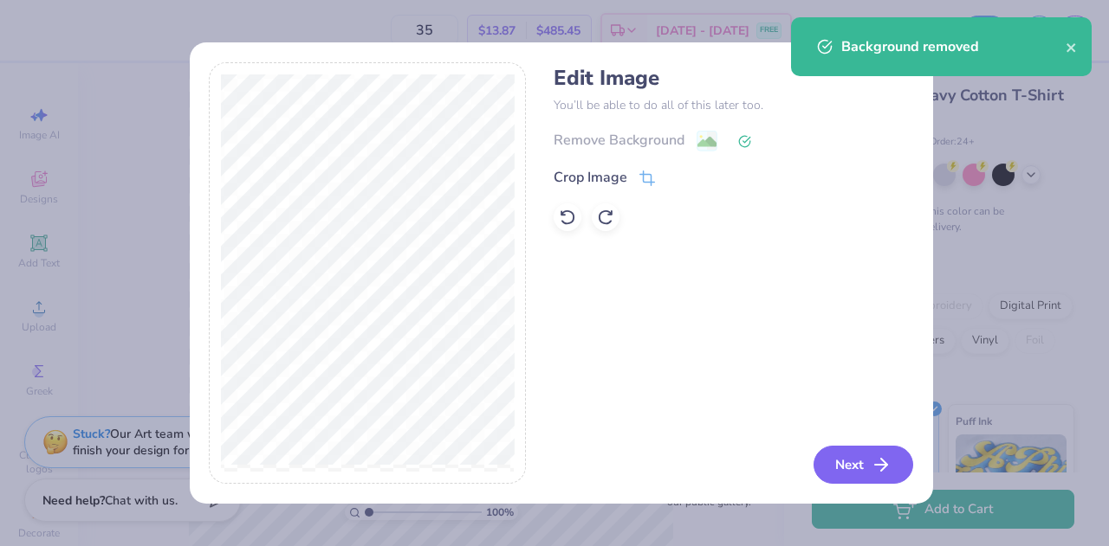
click at [850, 462] on button "Next" at bounding box center [863, 465] width 100 height 38
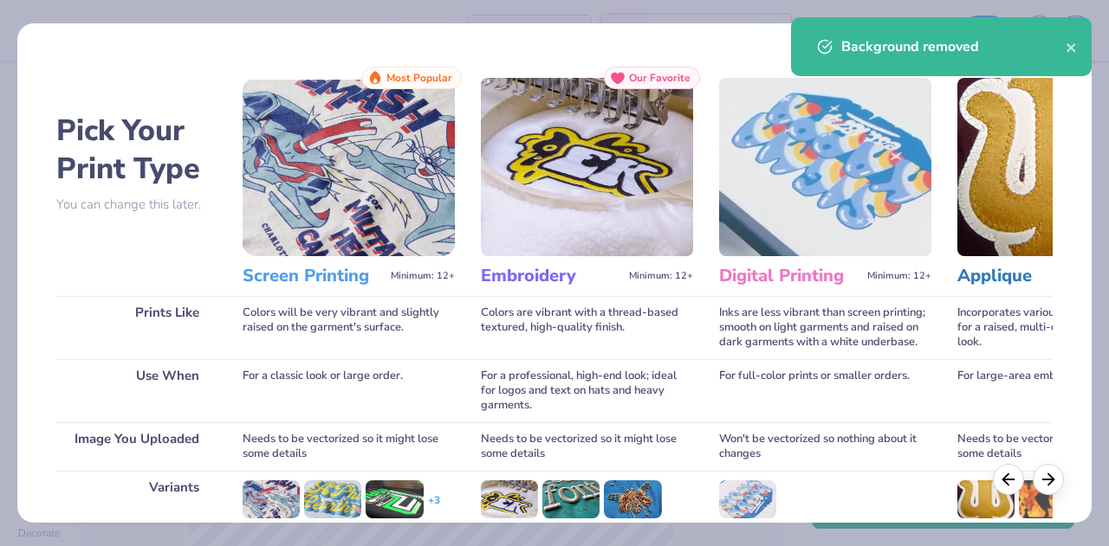
scroll to position [230, 0]
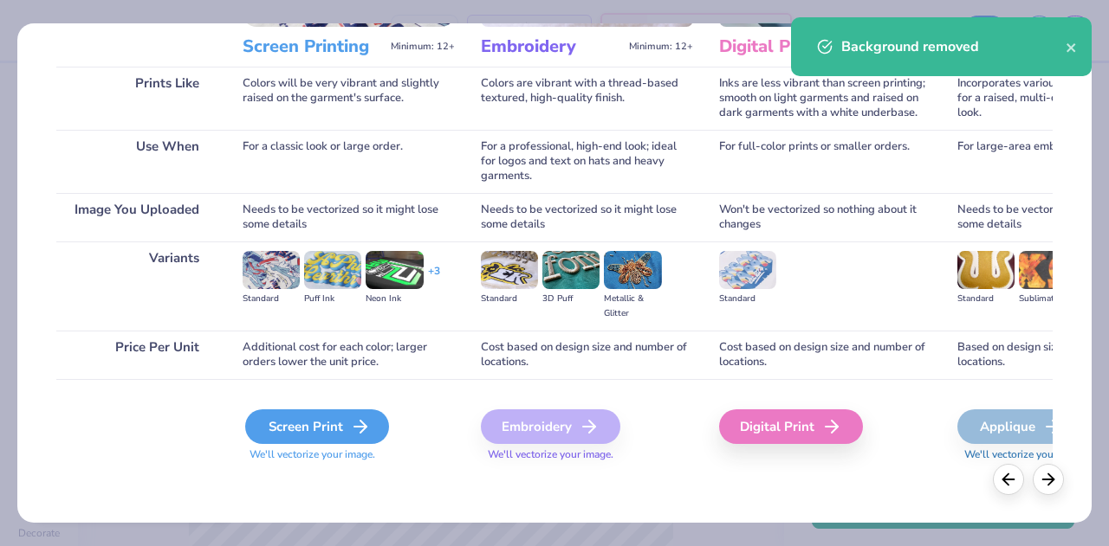
click at [343, 424] on div "Screen Print" at bounding box center [317, 427] width 144 height 35
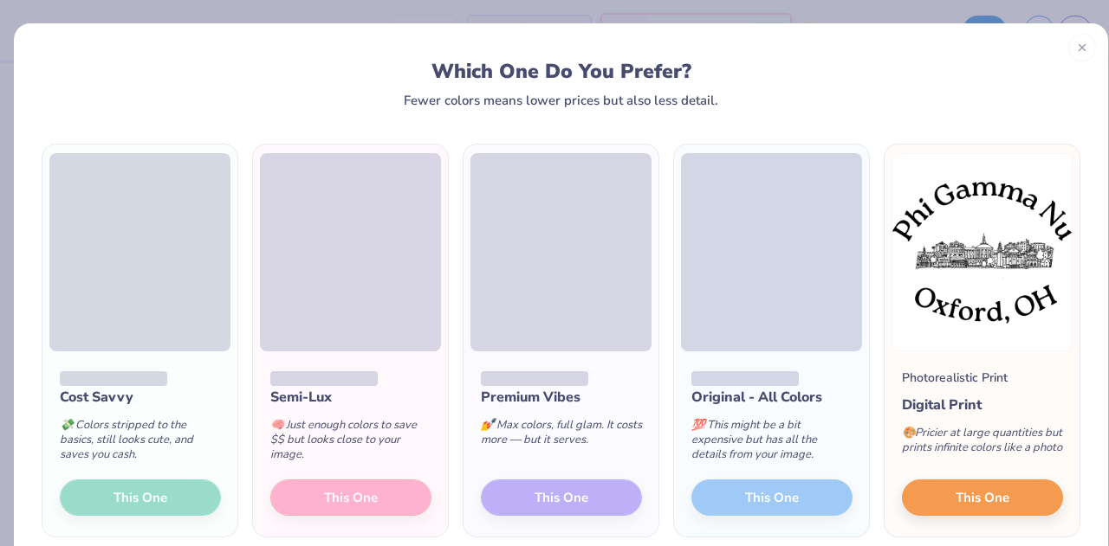
scroll to position [81, 0]
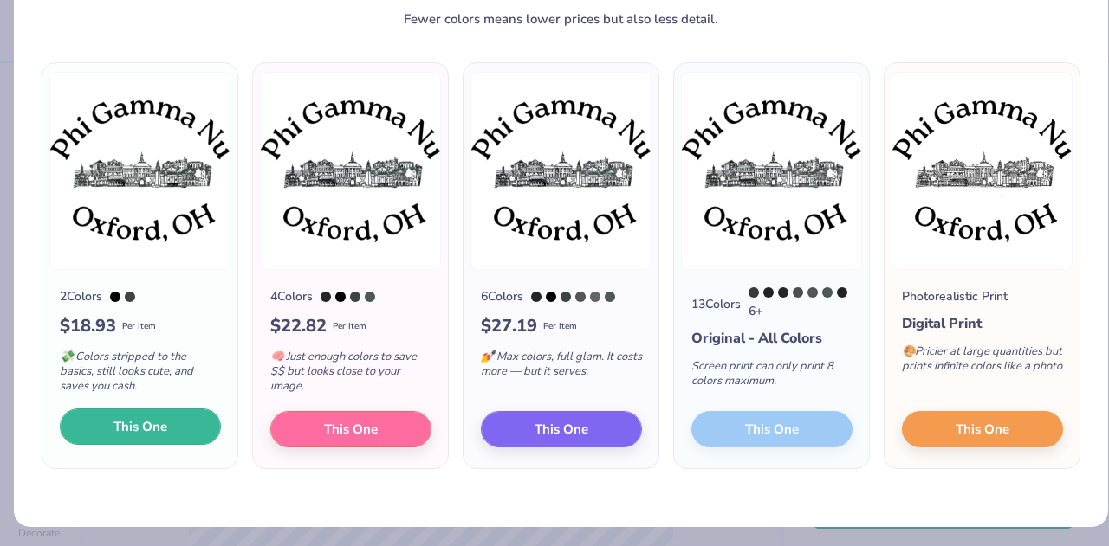
click at [149, 420] on span "This One" at bounding box center [140, 427] width 54 height 20
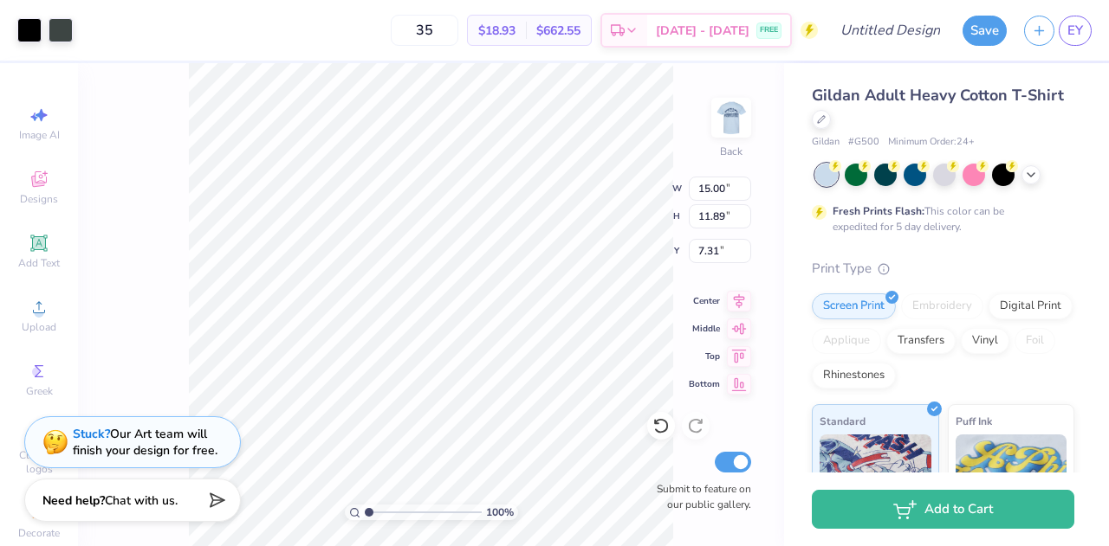
type input "5.62"
type input "4.46"
type input "3.00"
click at [62, 32] on div at bounding box center [61, 28] width 24 height 24
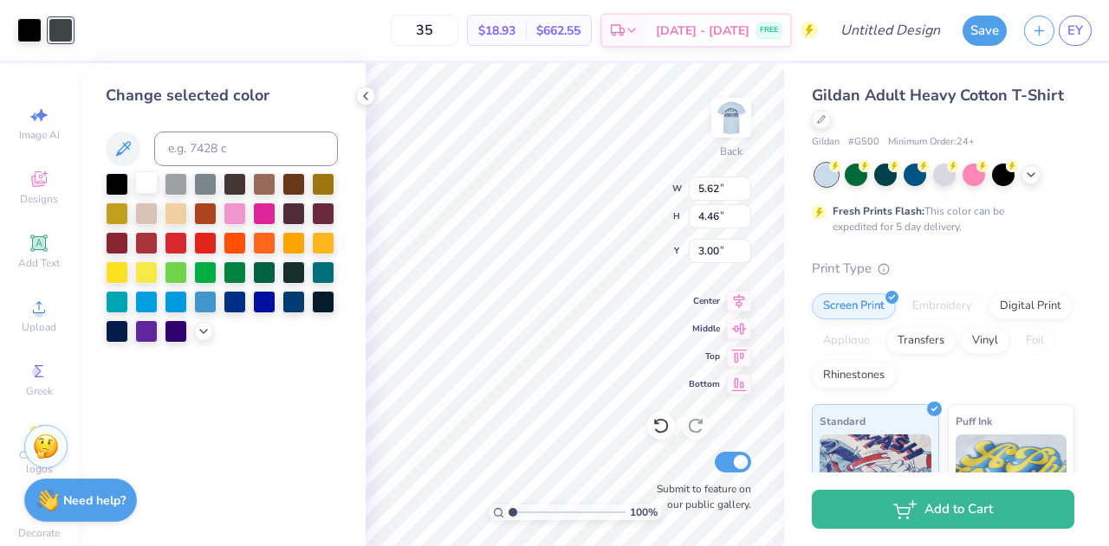
click at [144, 184] on div at bounding box center [146, 182] width 23 height 23
click at [28, 25] on div at bounding box center [29, 28] width 24 height 24
click at [149, 188] on div at bounding box center [146, 182] width 23 height 23
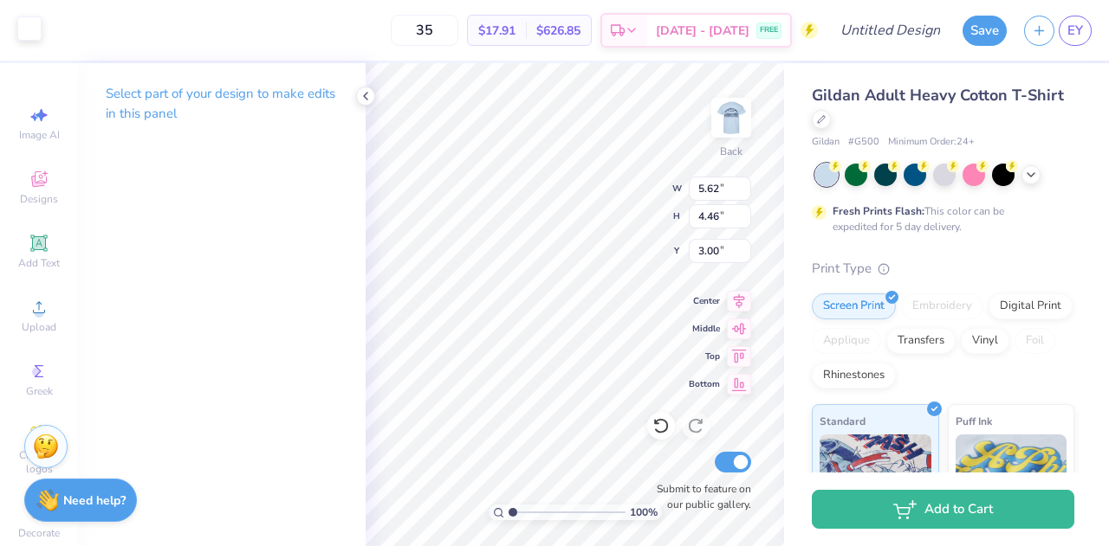
click at [35, 27] on div at bounding box center [29, 28] width 24 height 24
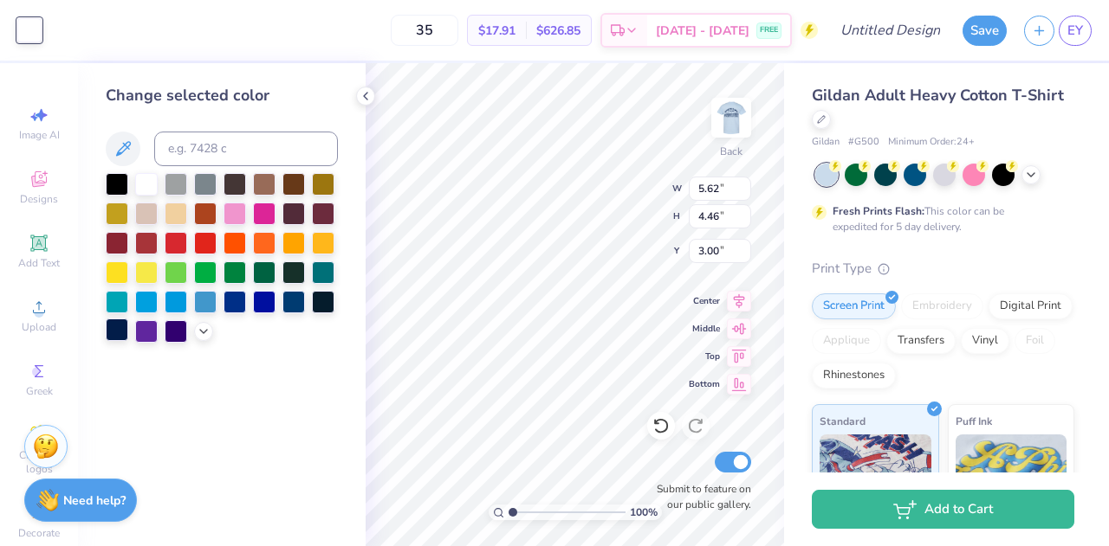
click at [126, 334] on div at bounding box center [117, 330] width 23 height 23
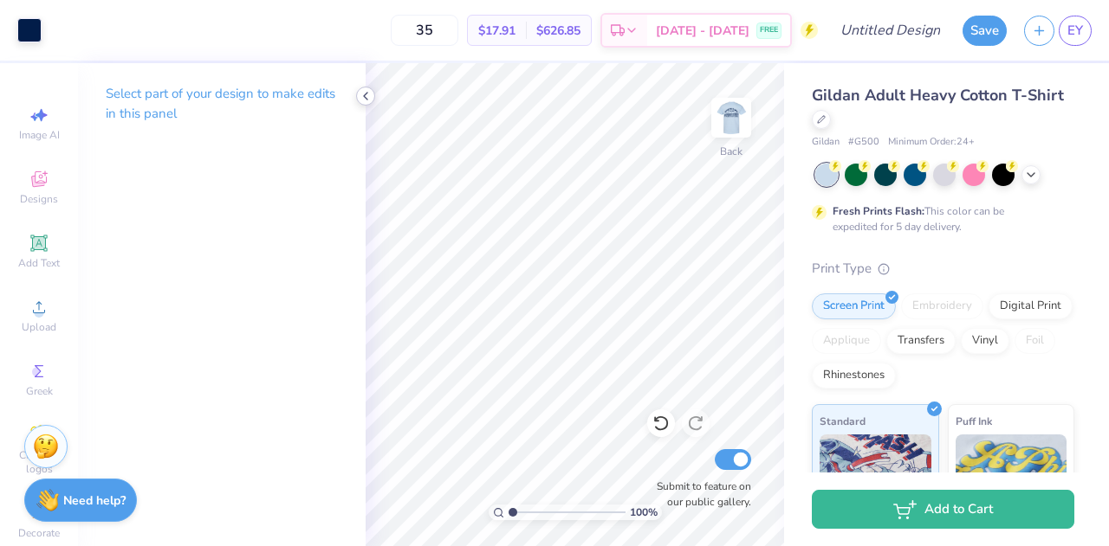
click at [361, 94] on icon at bounding box center [366, 96] width 14 height 14
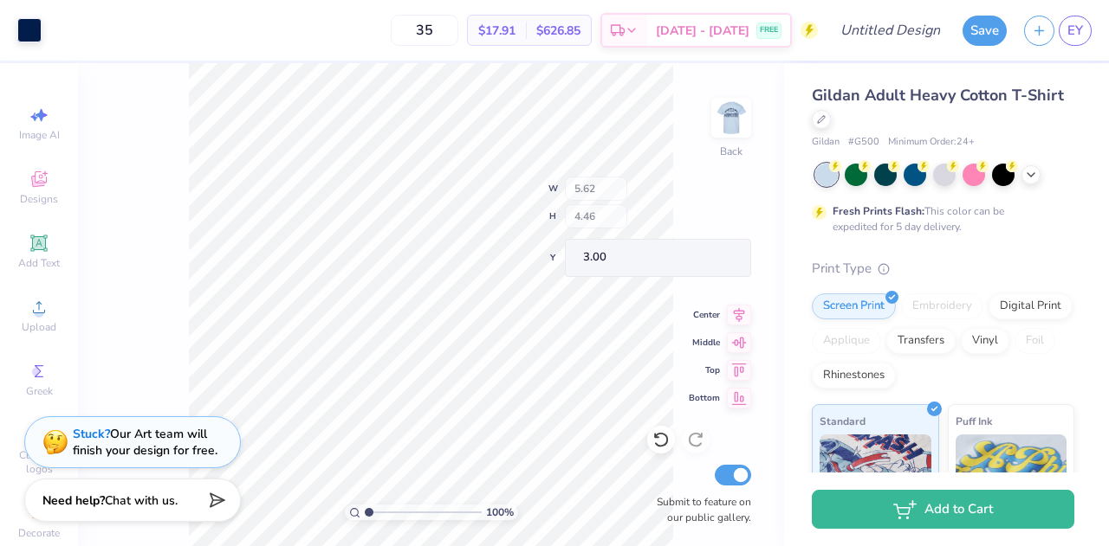
click at [636, 209] on div "100 % Back W 5.62 H 4.46 Y 3.00 Center Middle Top Bottom Submit to feature on o…" at bounding box center [431, 304] width 706 height 483
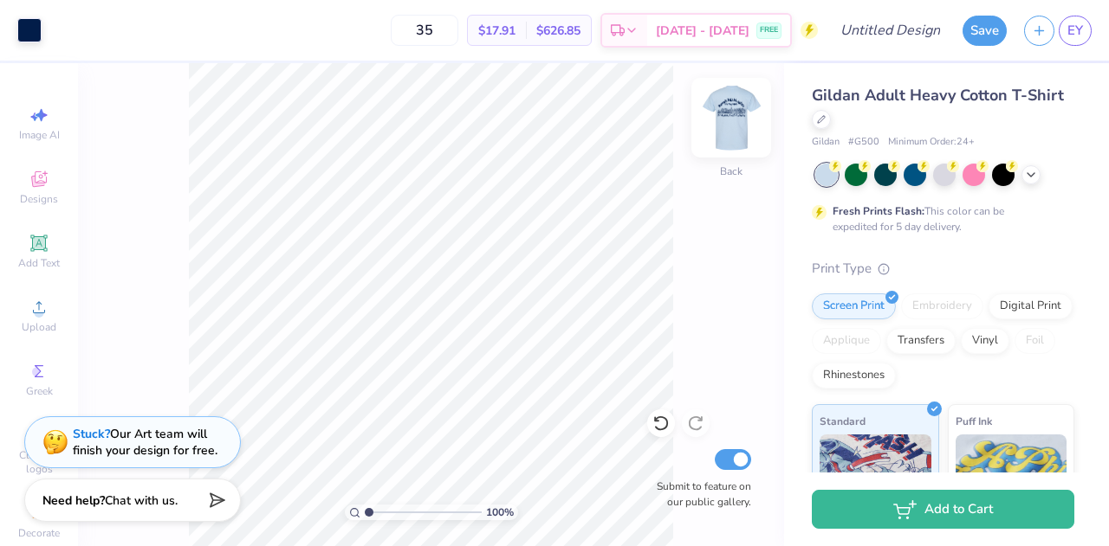
click at [725, 131] on img at bounding box center [730, 117] width 69 height 69
click at [729, 133] on img at bounding box center [730, 117] width 69 height 69
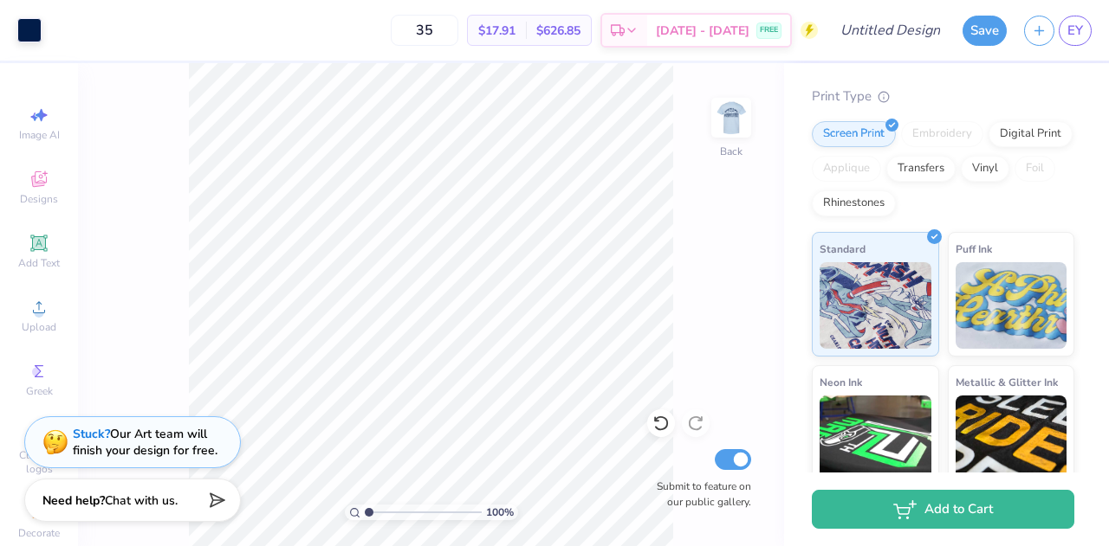
scroll to position [173, 0]
click at [988, 144] on div "Digital Print" at bounding box center [1030, 131] width 84 height 26
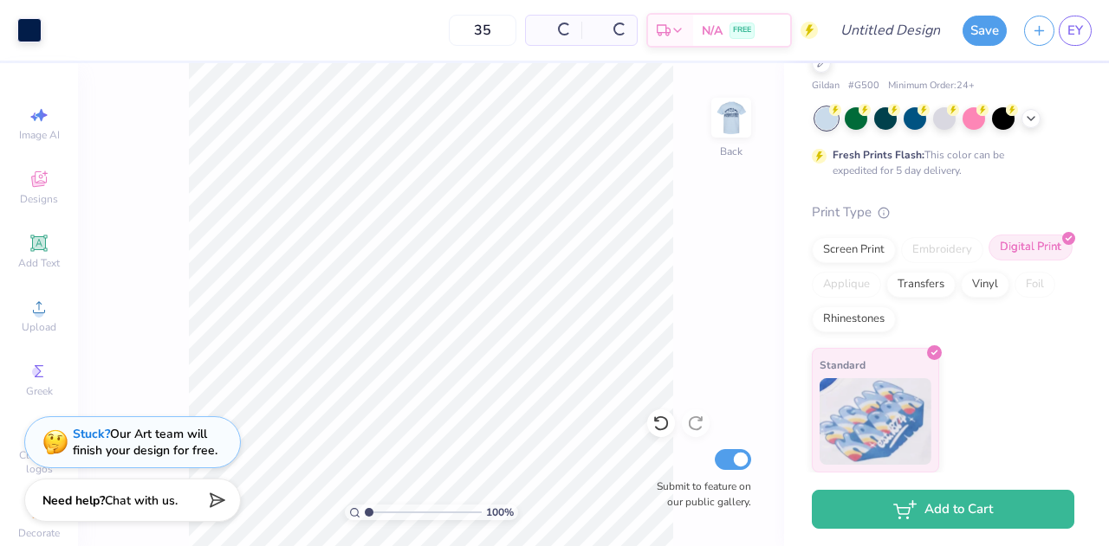
scroll to position [55, 0]
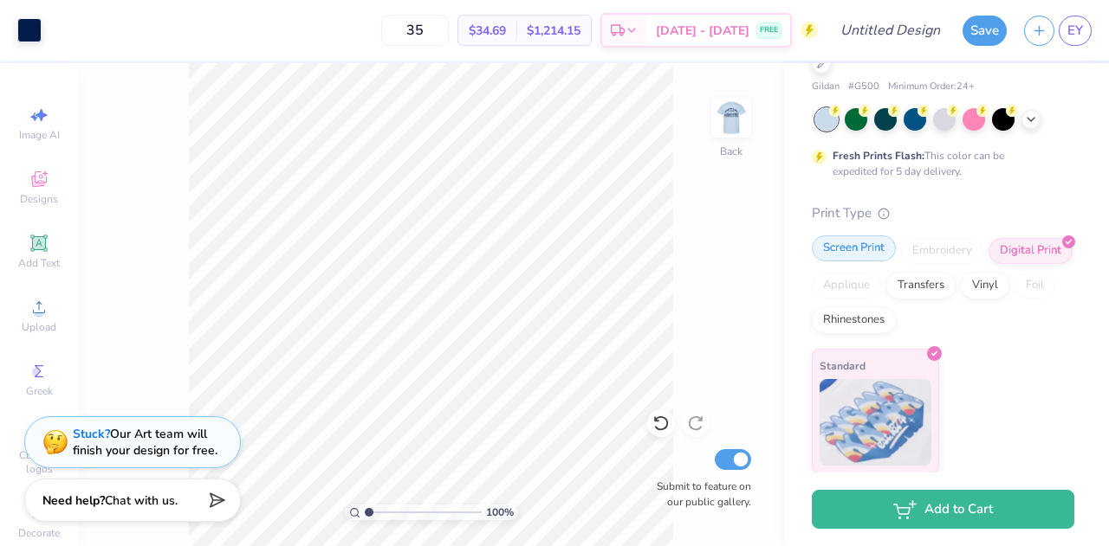
click at [838, 243] on div "Screen Print" at bounding box center [854, 249] width 84 height 26
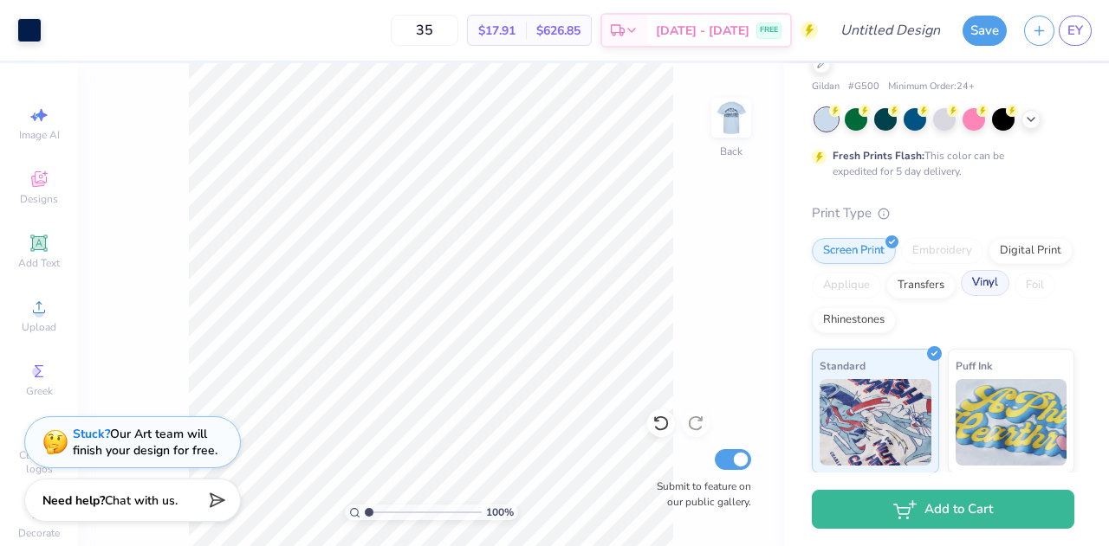
click at [960, 296] on div "Vinyl" at bounding box center [984, 283] width 49 height 26
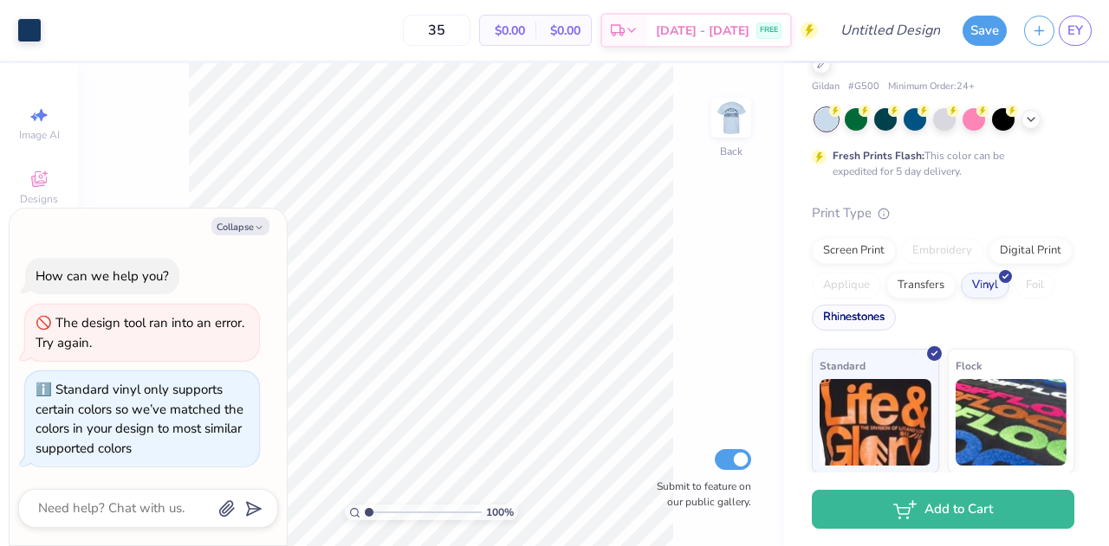
click at [896, 316] on div "Rhinestones" at bounding box center [854, 318] width 84 height 26
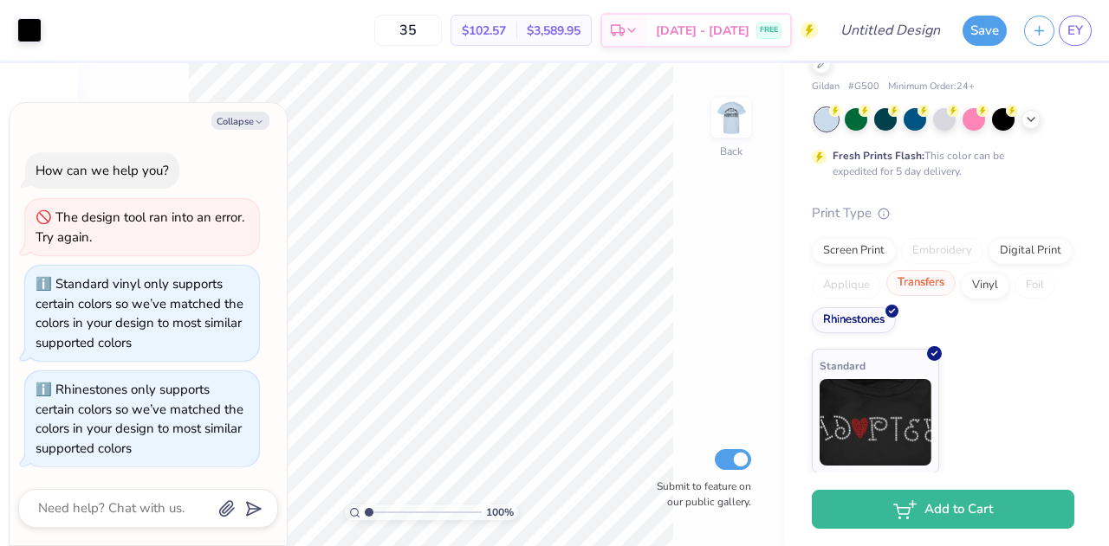
click at [955, 285] on div "Transfers" at bounding box center [920, 283] width 69 height 26
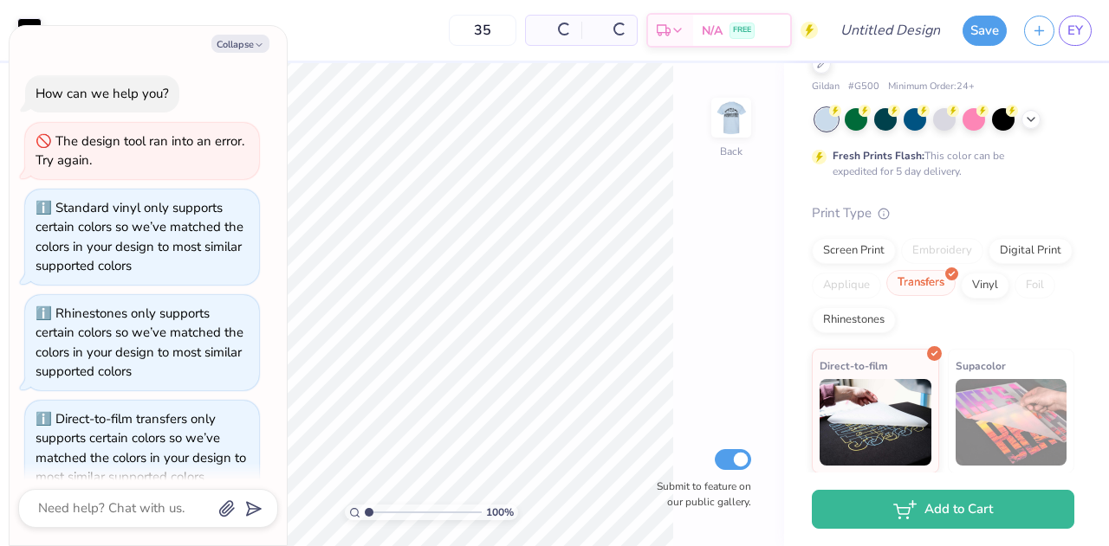
scroll to position [28, 0]
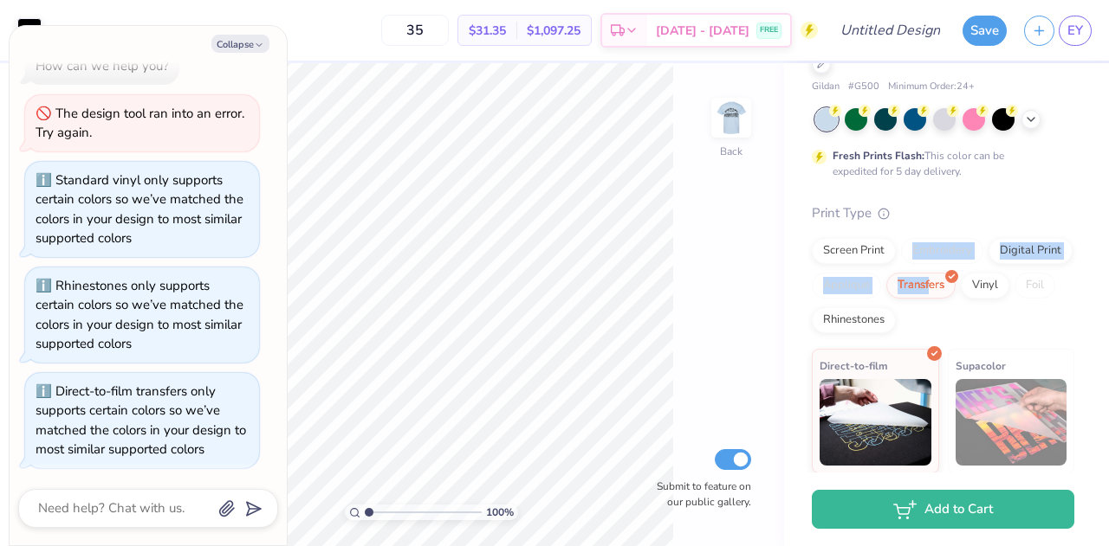
drag, startPoint x: 1016, startPoint y: 285, endPoint x: 942, endPoint y: 236, distance: 88.2
click at [942, 236] on div "Print Type Screen Print Embroidery Digital Print Applique Transfers Vinyl Foil …" at bounding box center [943, 406] width 262 height 404
click at [1017, 205] on div "Print Type" at bounding box center [943, 214] width 262 height 20
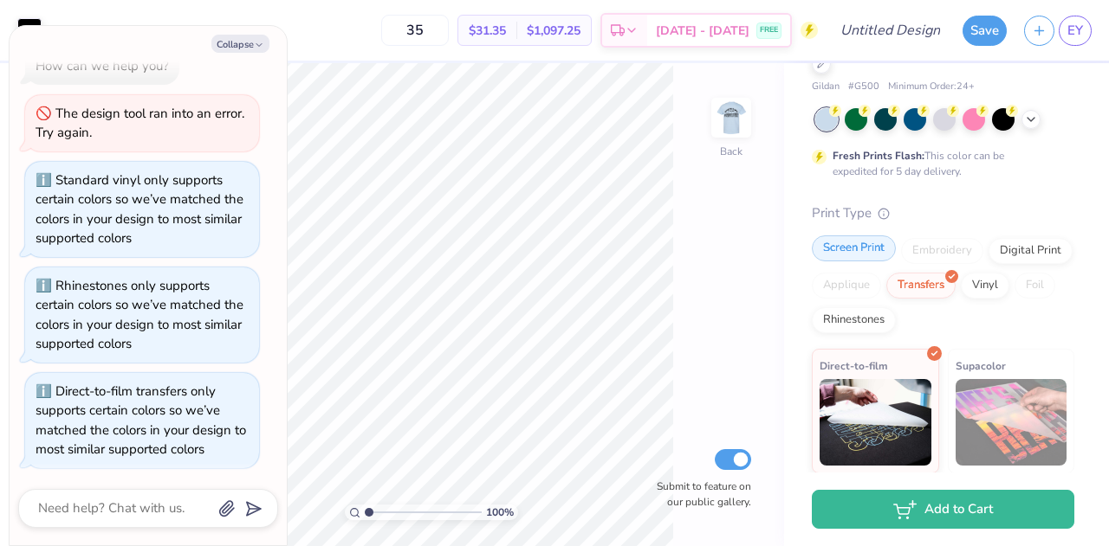
click at [856, 254] on div "Screen Print" at bounding box center [854, 249] width 84 height 26
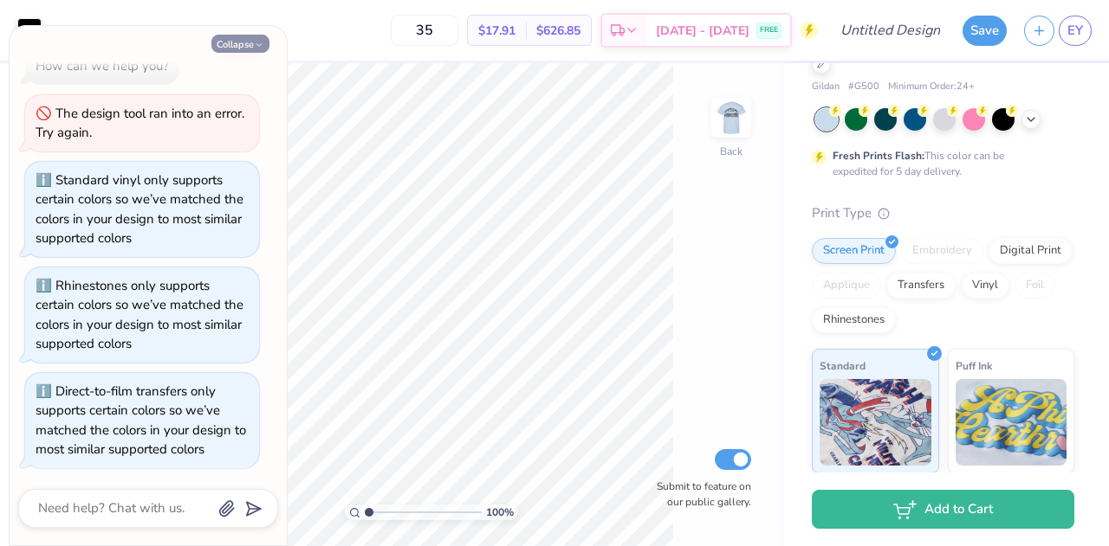
click at [250, 42] on button "Collapse" at bounding box center [240, 44] width 58 height 18
type textarea "x"
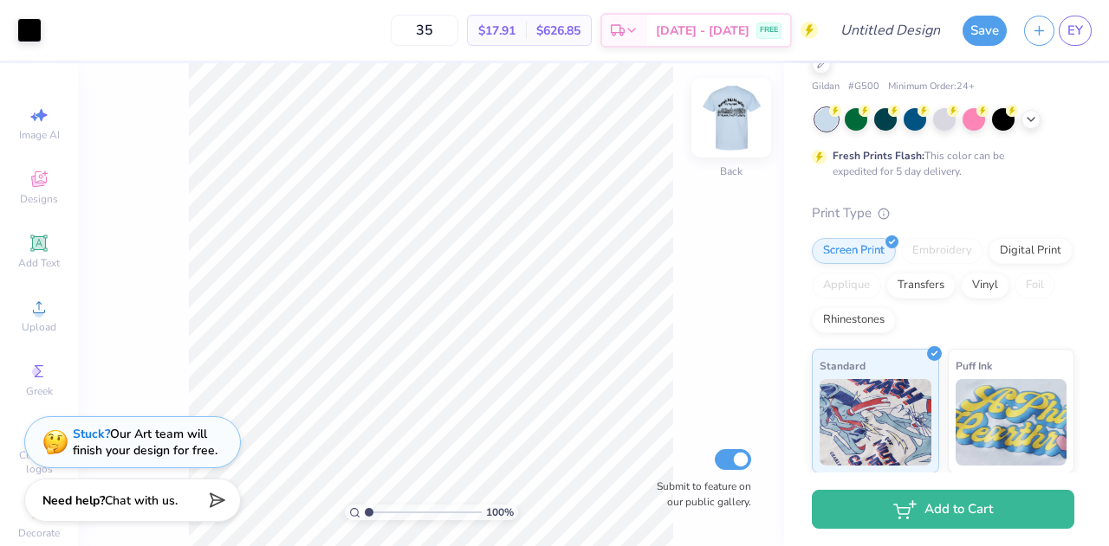
click at [714, 124] on img at bounding box center [730, 117] width 69 height 69
click at [1036, 120] on icon at bounding box center [1031, 118] width 14 height 14
